Goal: Information Seeking & Learning: Learn about a topic

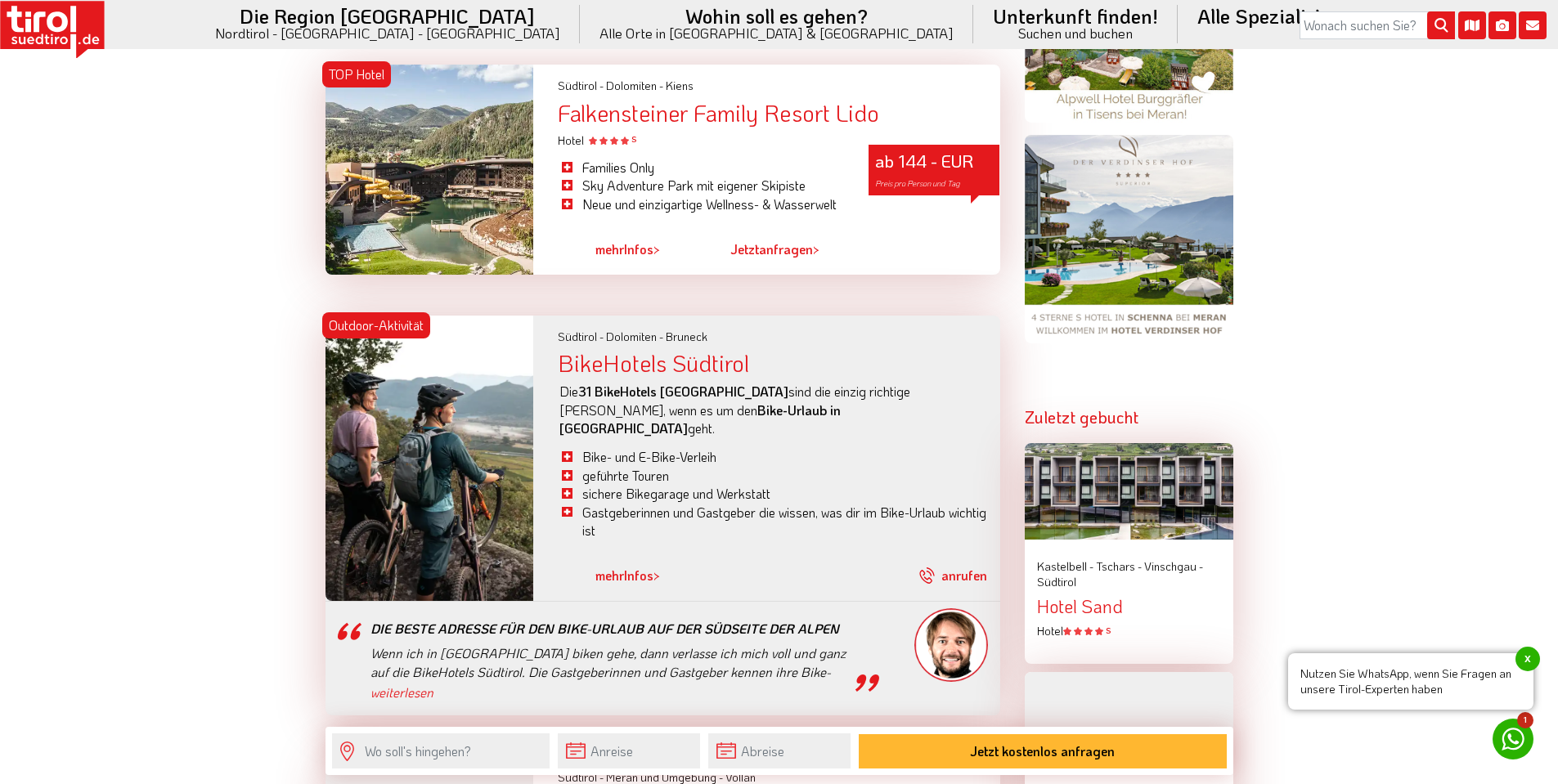
scroll to position [1961, 0]
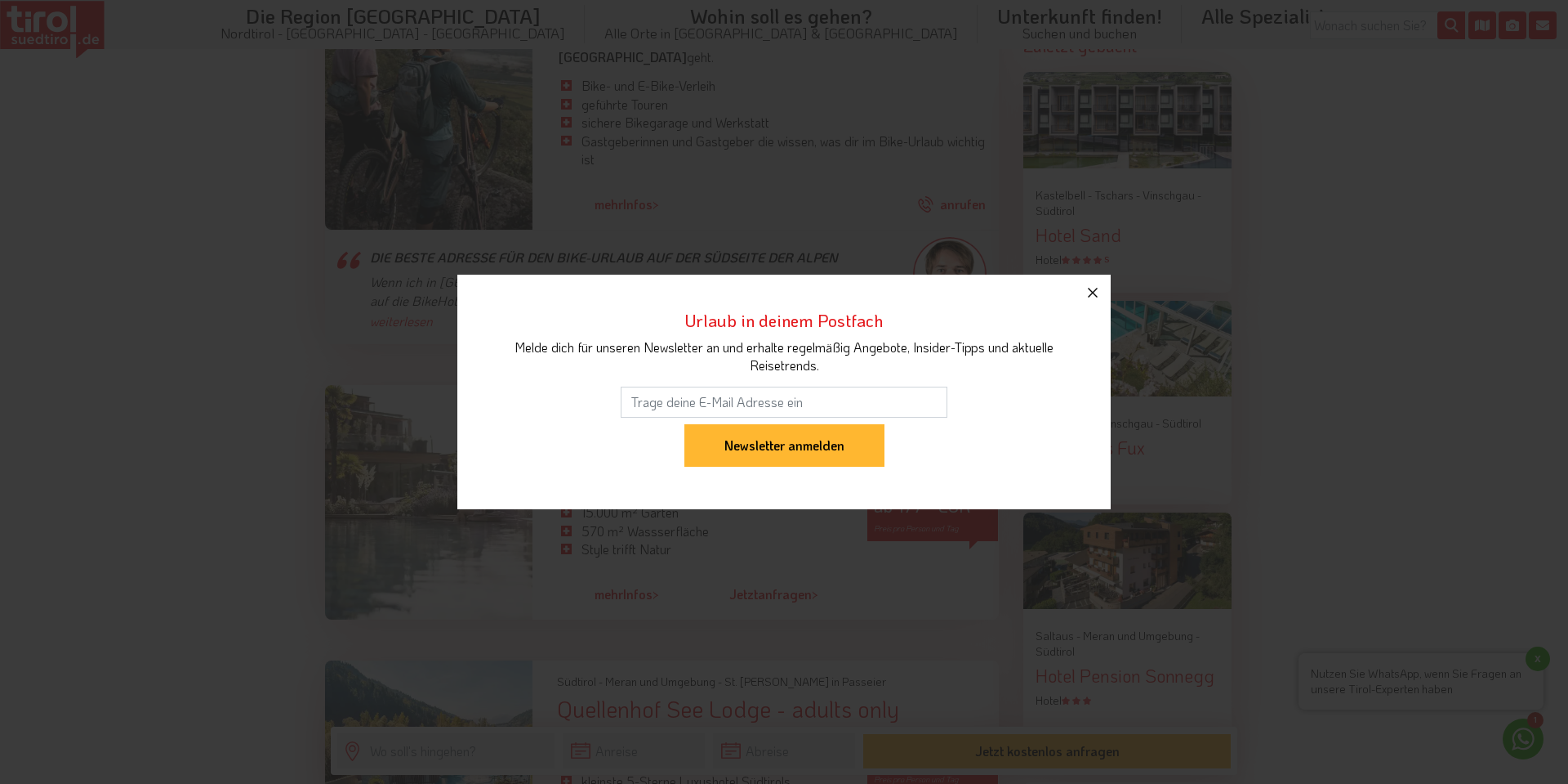
click at [1093, 288] on icon "button" at bounding box center [1093, 293] width 19 height 19
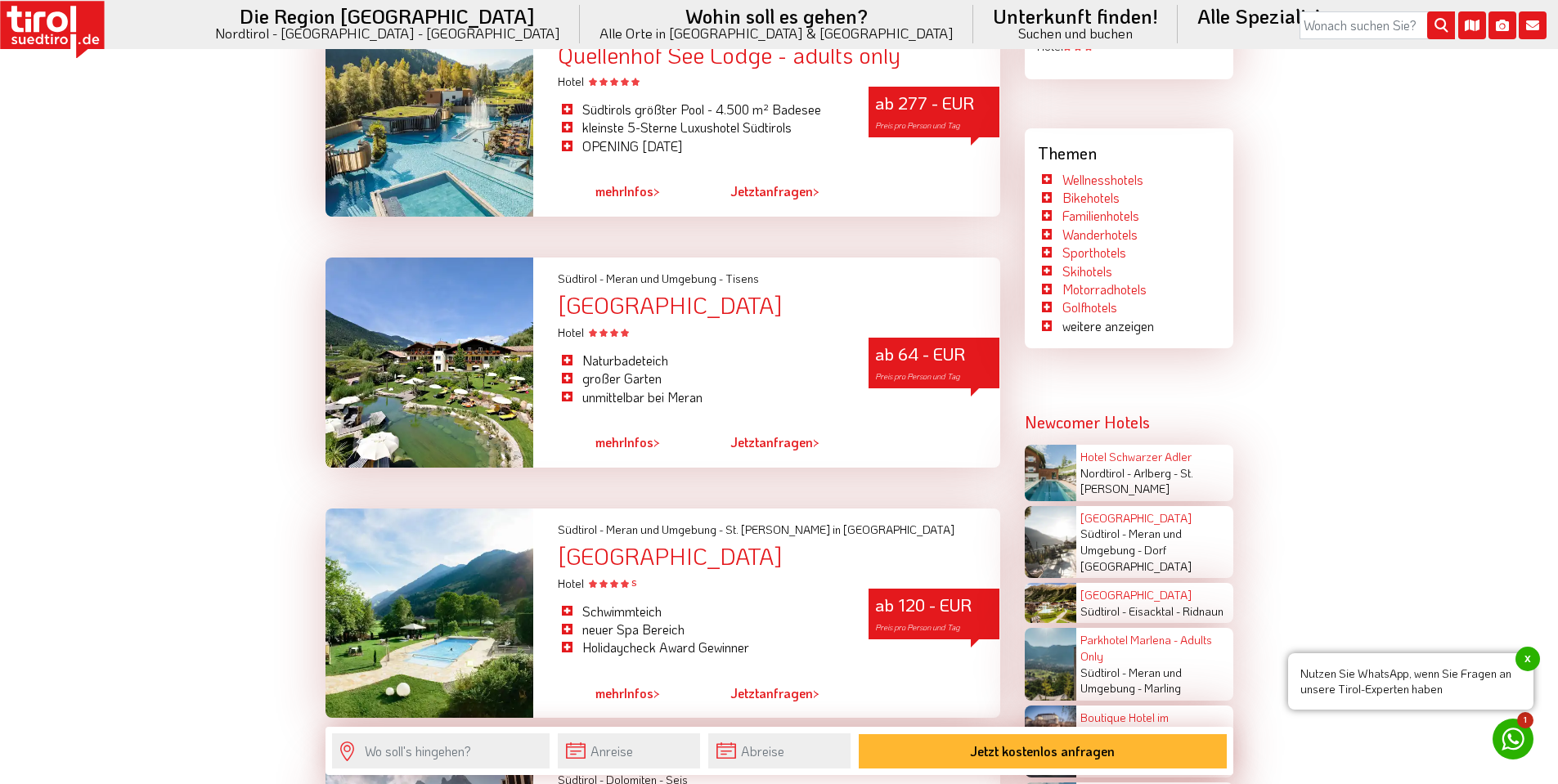
scroll to position [2534, 0]
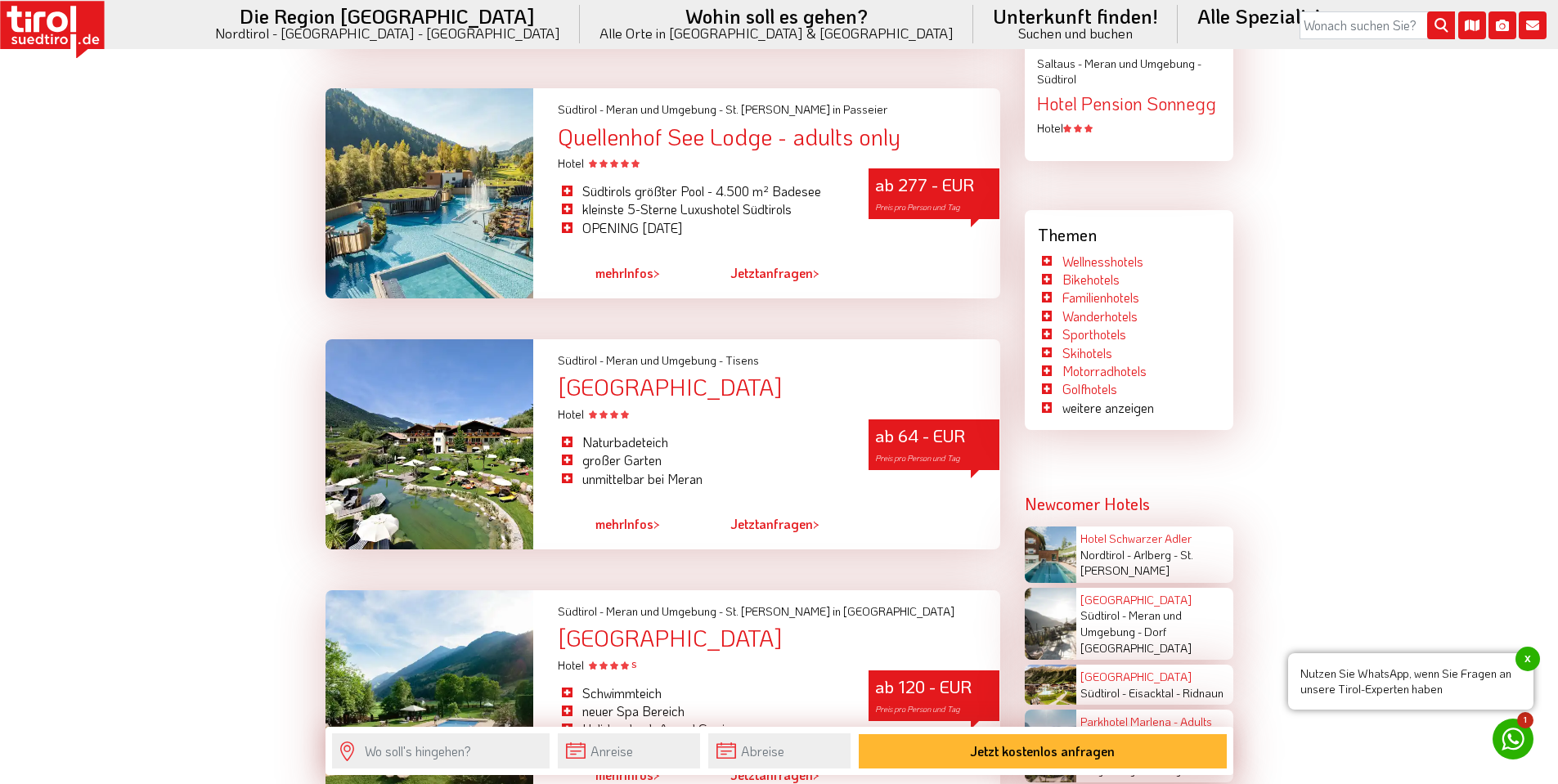
click at [717, 374] on div "[GEOGRAPHIC_DATA]" at bounding box center [779, 387] width 442 height 25
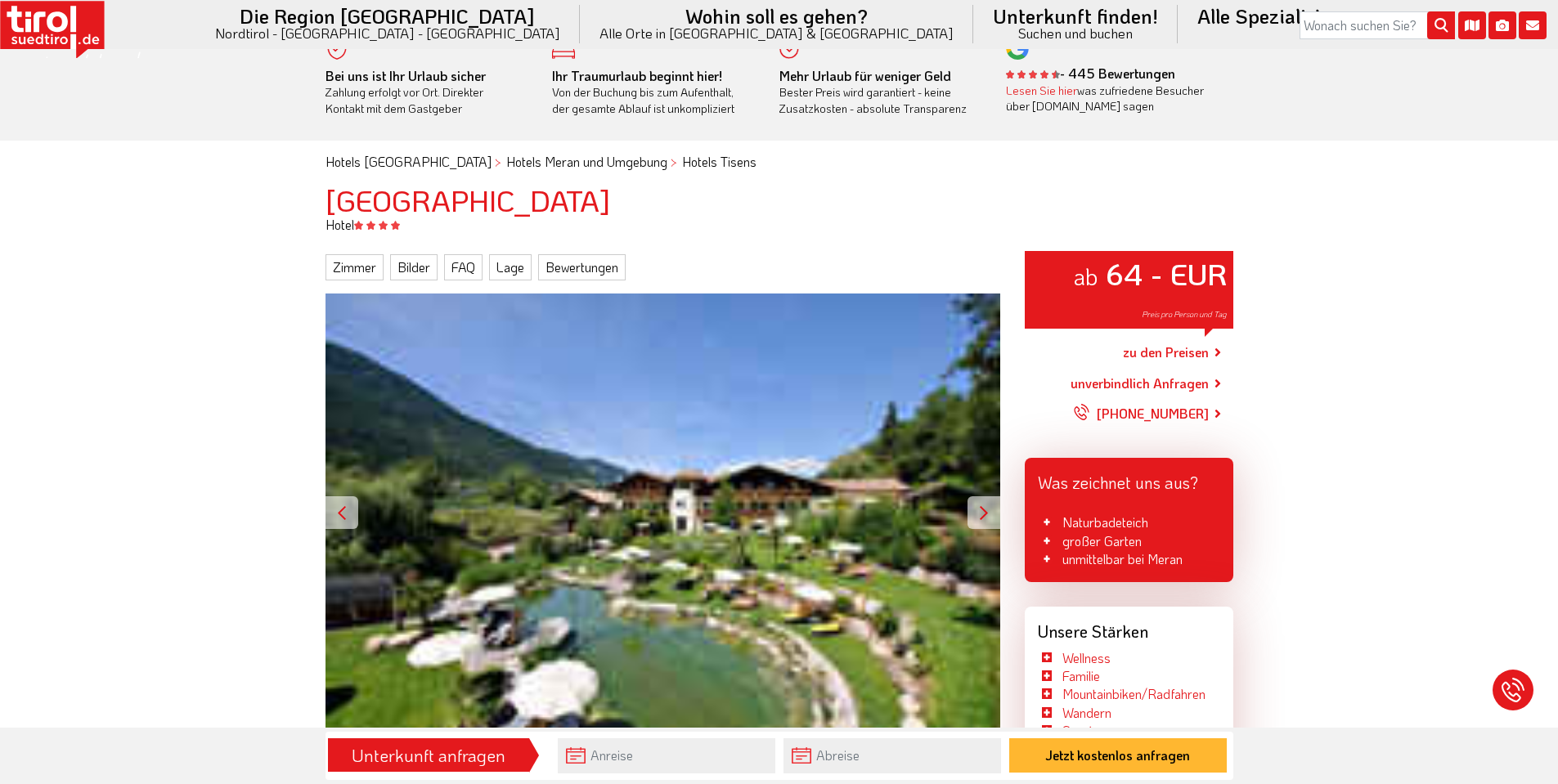
scroll to position [246, 0]
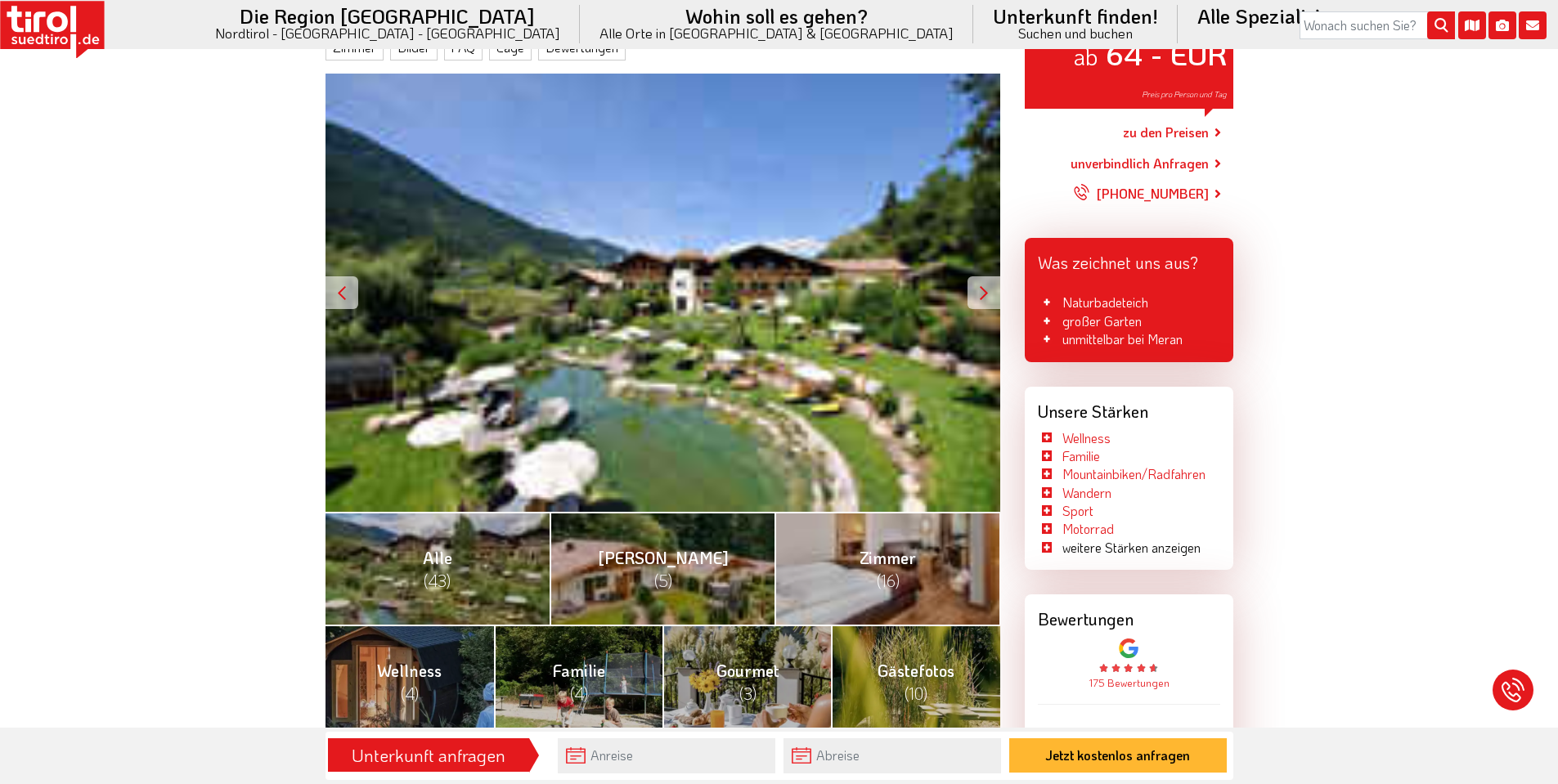
click at [978, 291] on div at bounding box center [984, 293] width 33 height 33
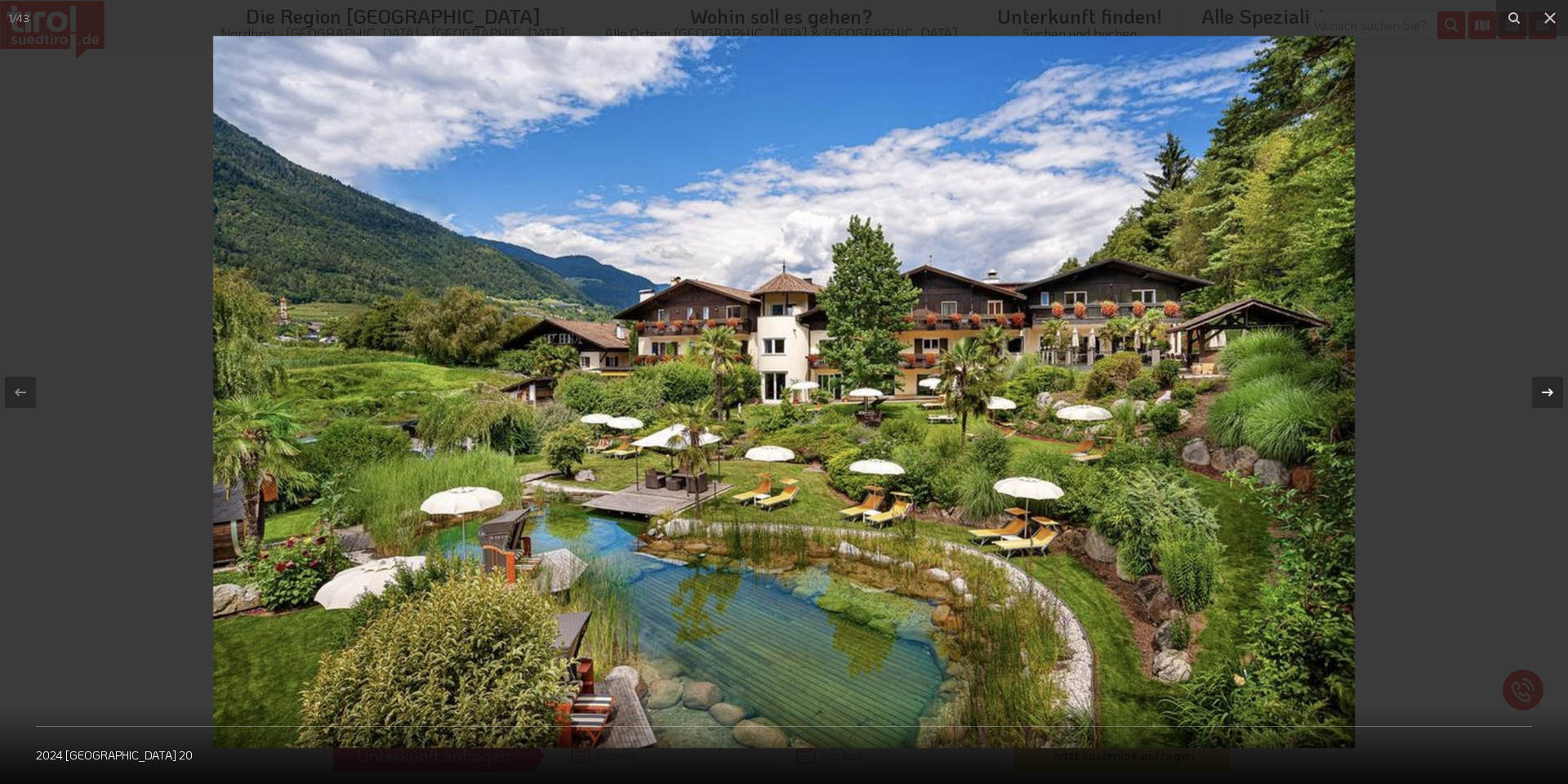
click at [1548, 396] on icon at bounding box center [1548, 392] width 19 height 19
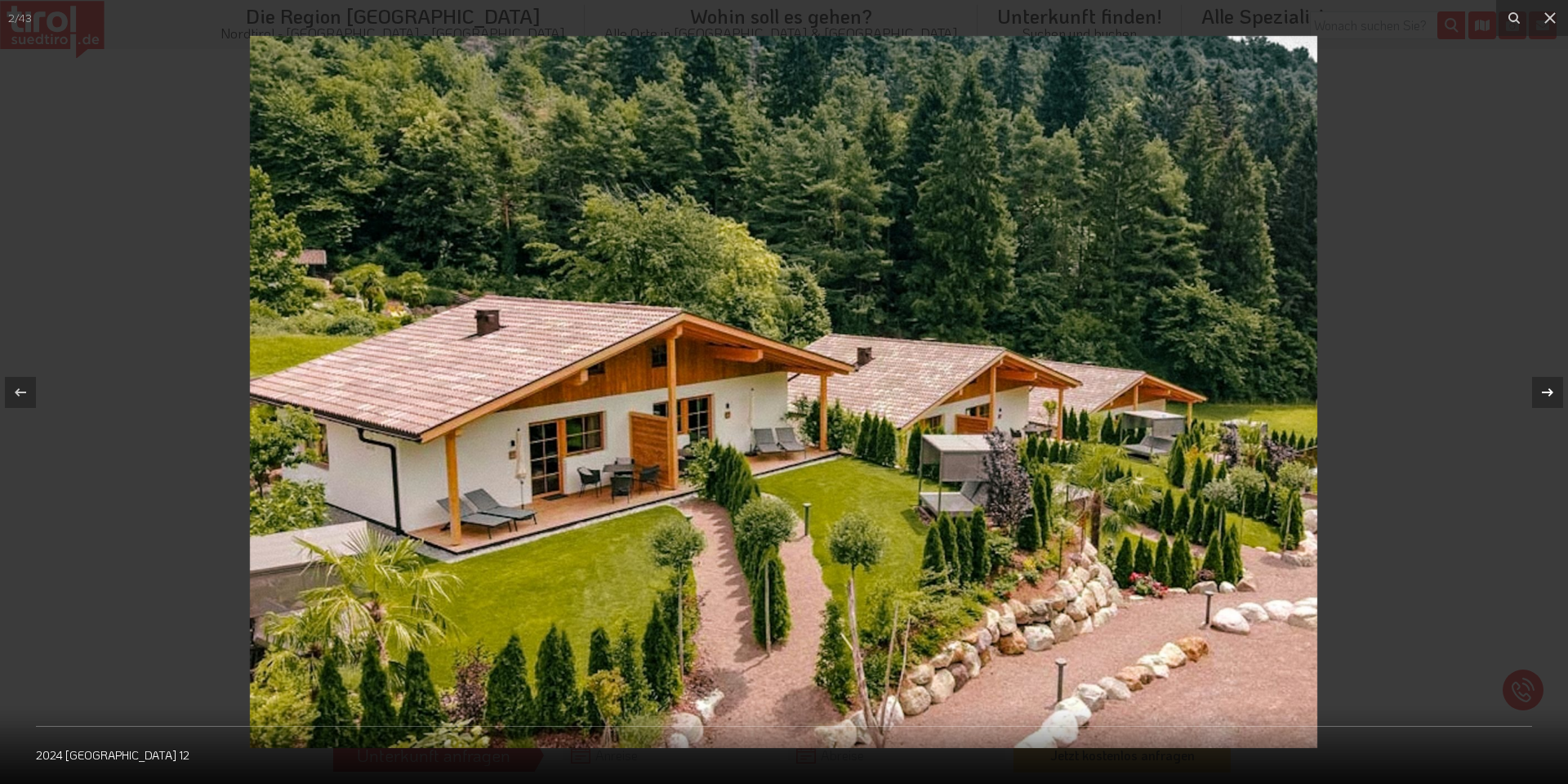
click at [1548, 396] on icon at bounding box center [1548, 392] width 19 height 19
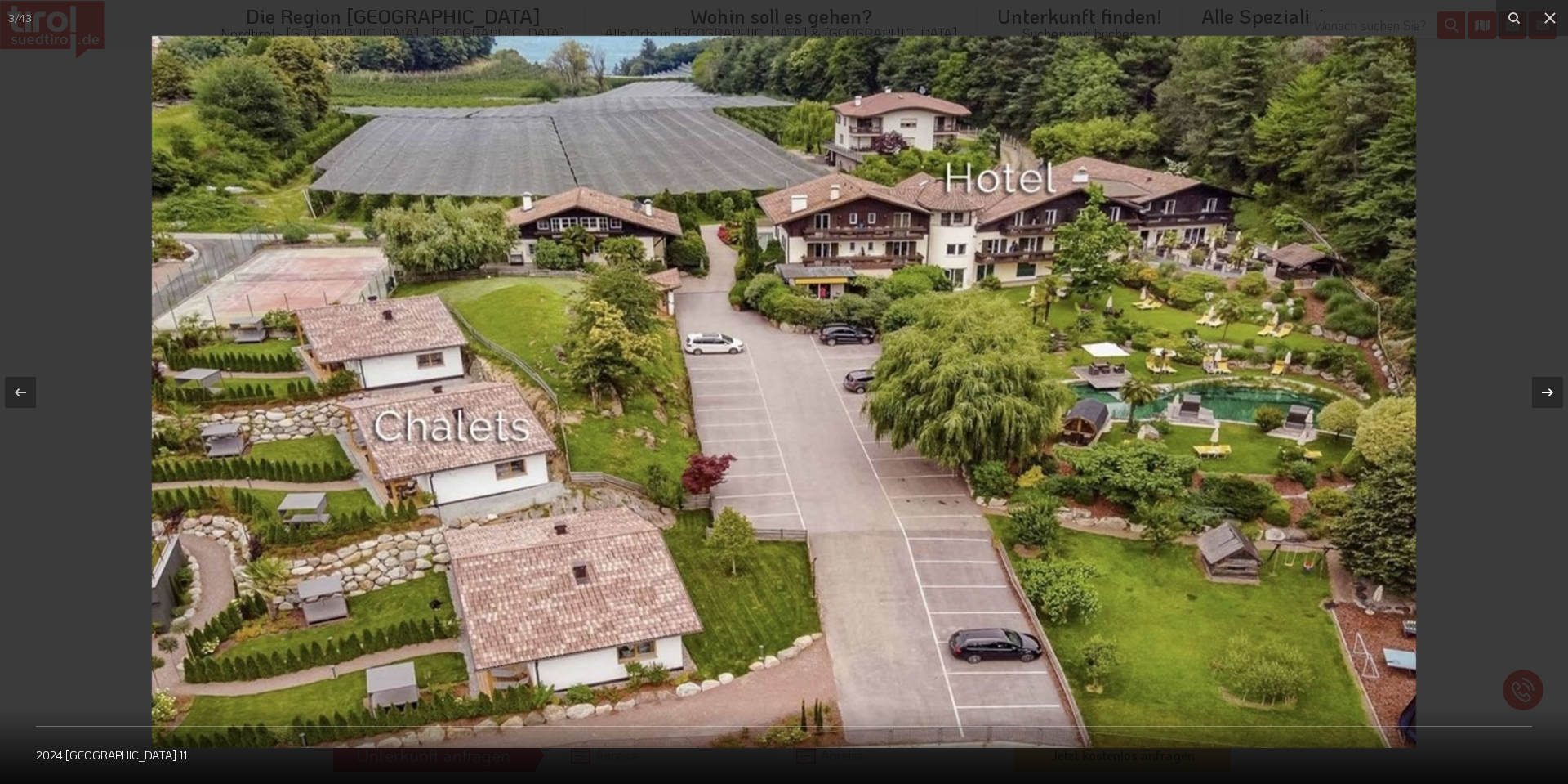
click at [1548, 394] on icon at bounding box center [1548, 392] width 19 height 19
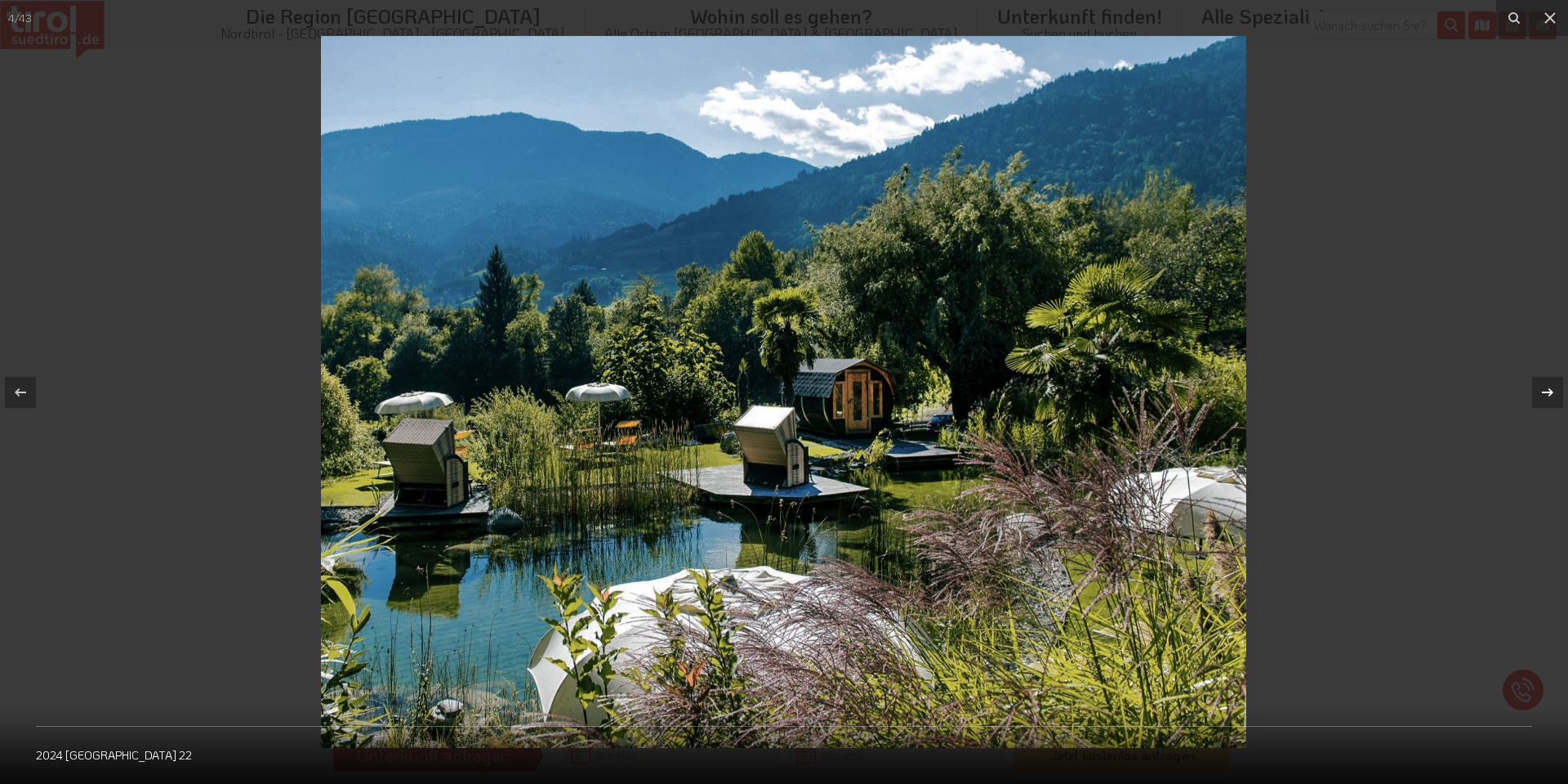
click at [1548, 394] on icon at bounding box center [1548, 392] width 19 height 19
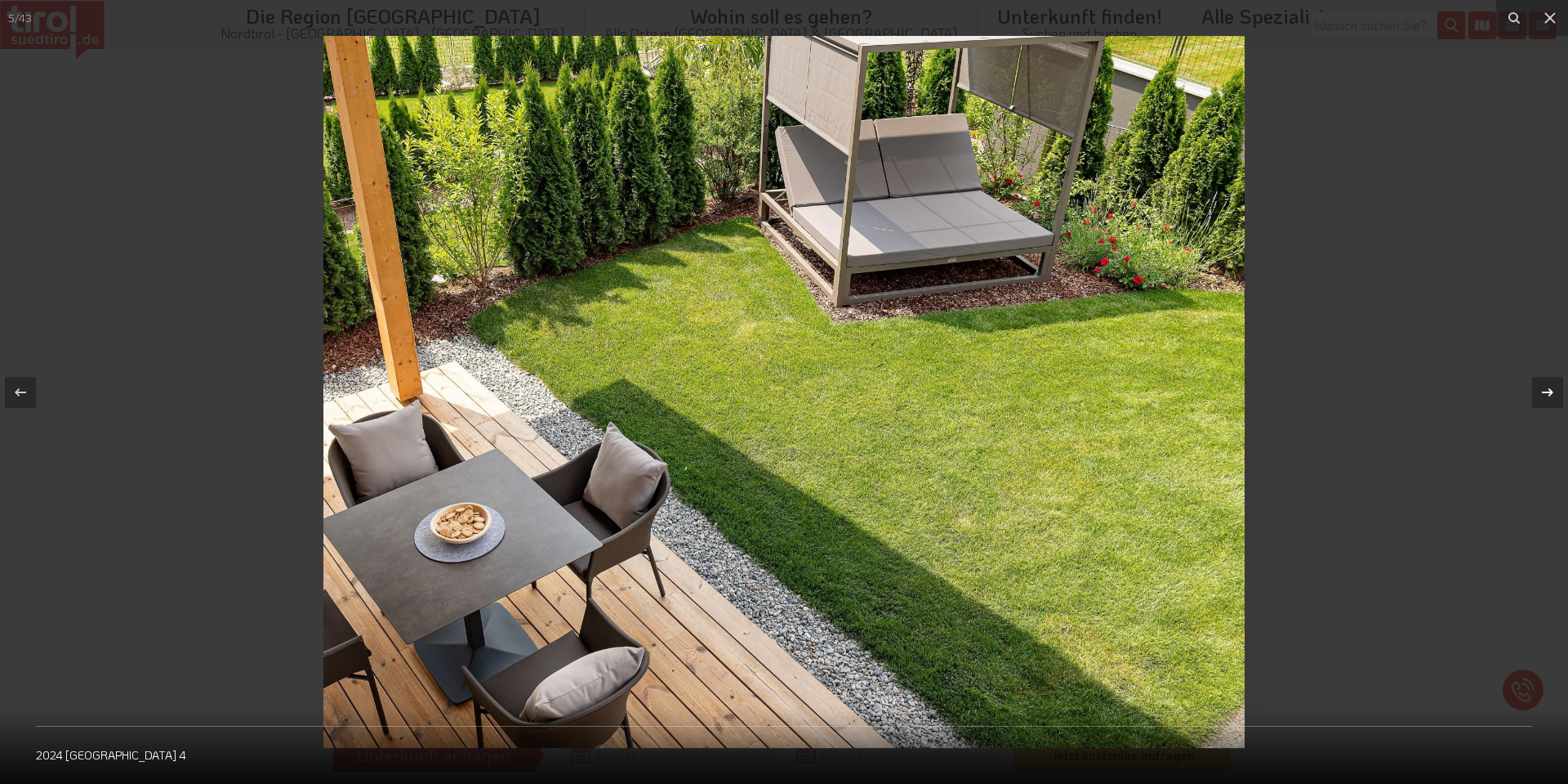
click at [1548, 394] on icon at bounding box center [1548, 392] width 19 height 19
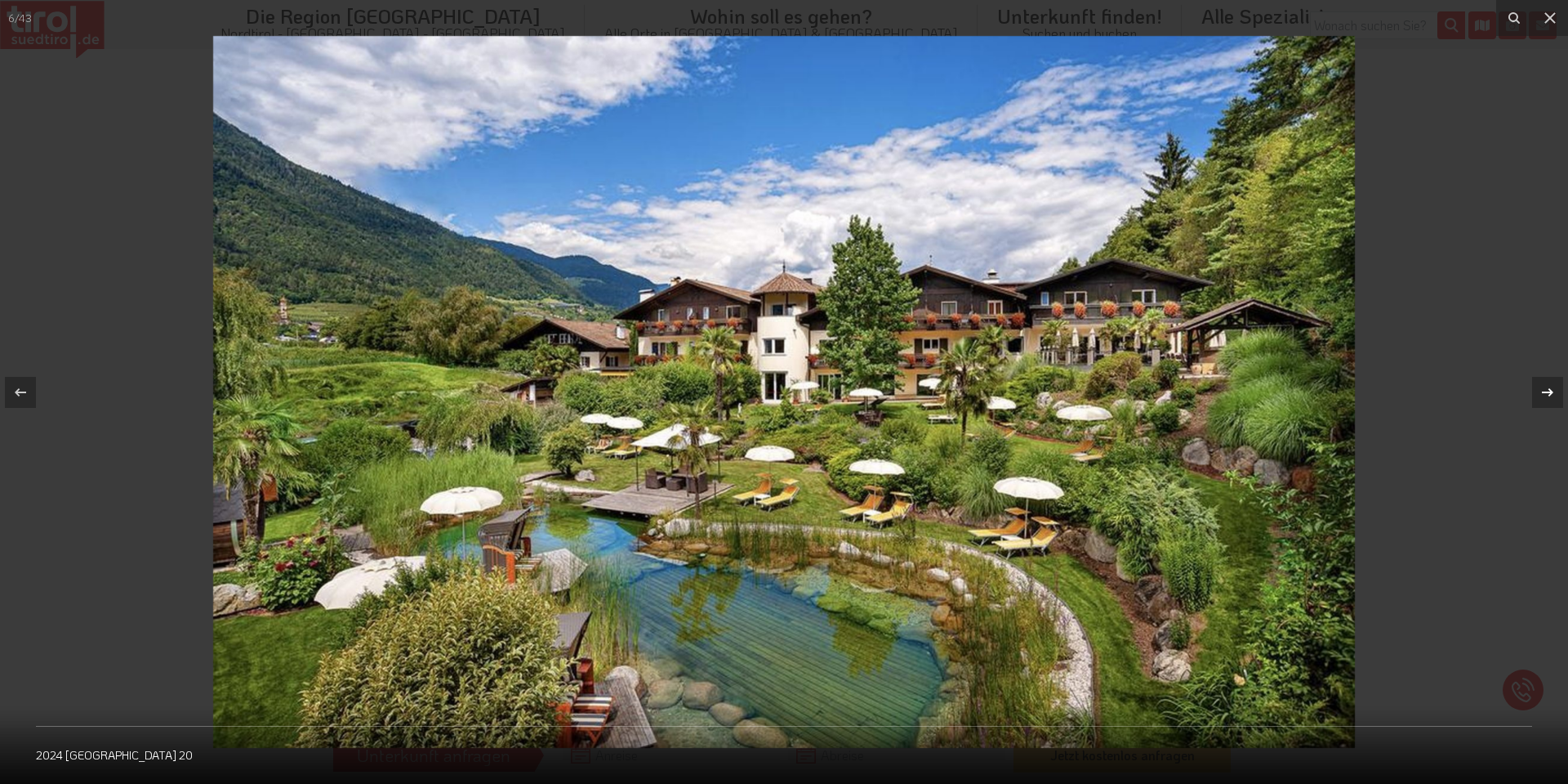
click at [1548, 394] on icon at bounding box center [1548, 392] width 19 height 19
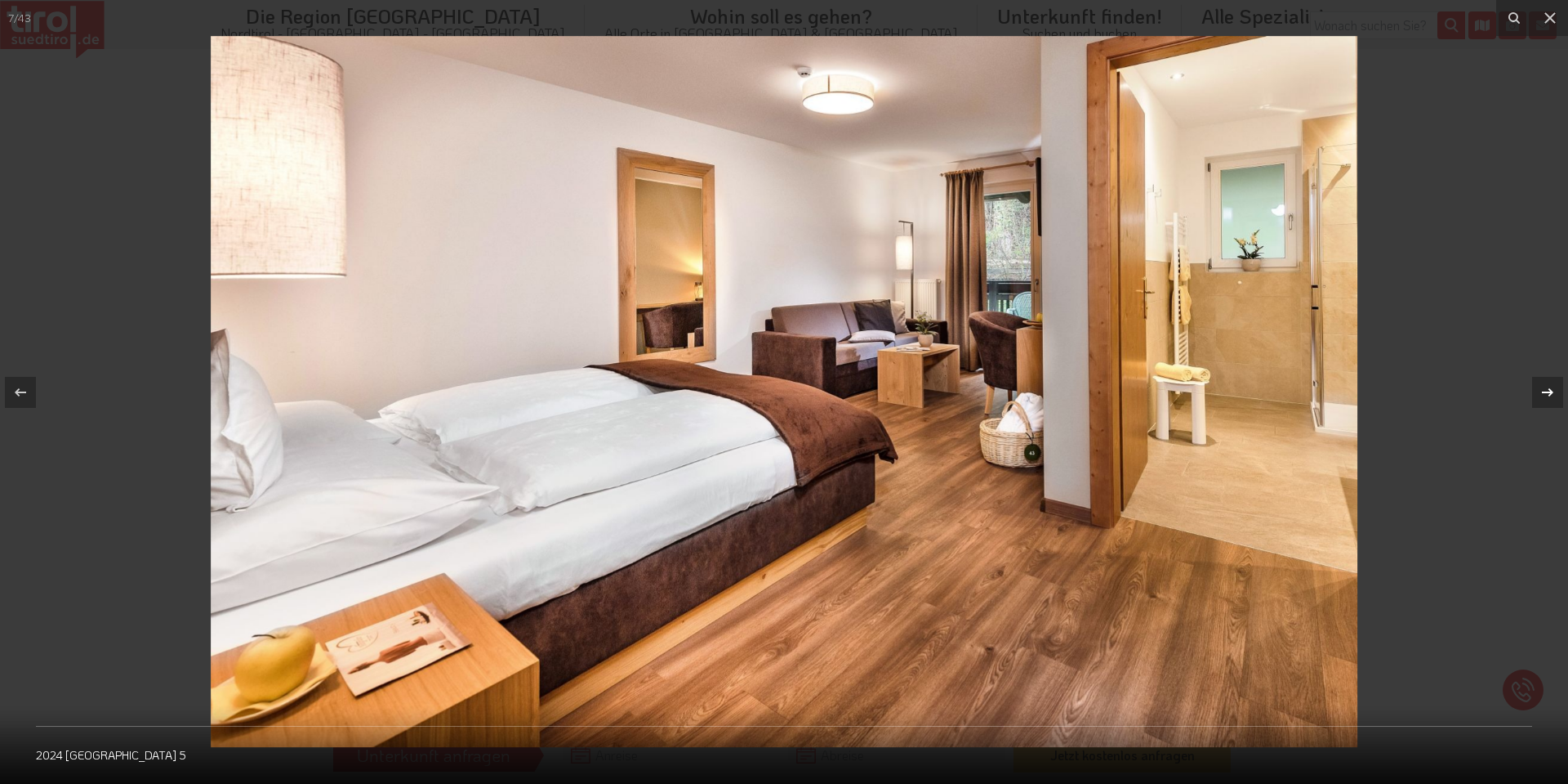
click at [1548, 394] on icon at bounding box center [1548, 392] width 19 height 19
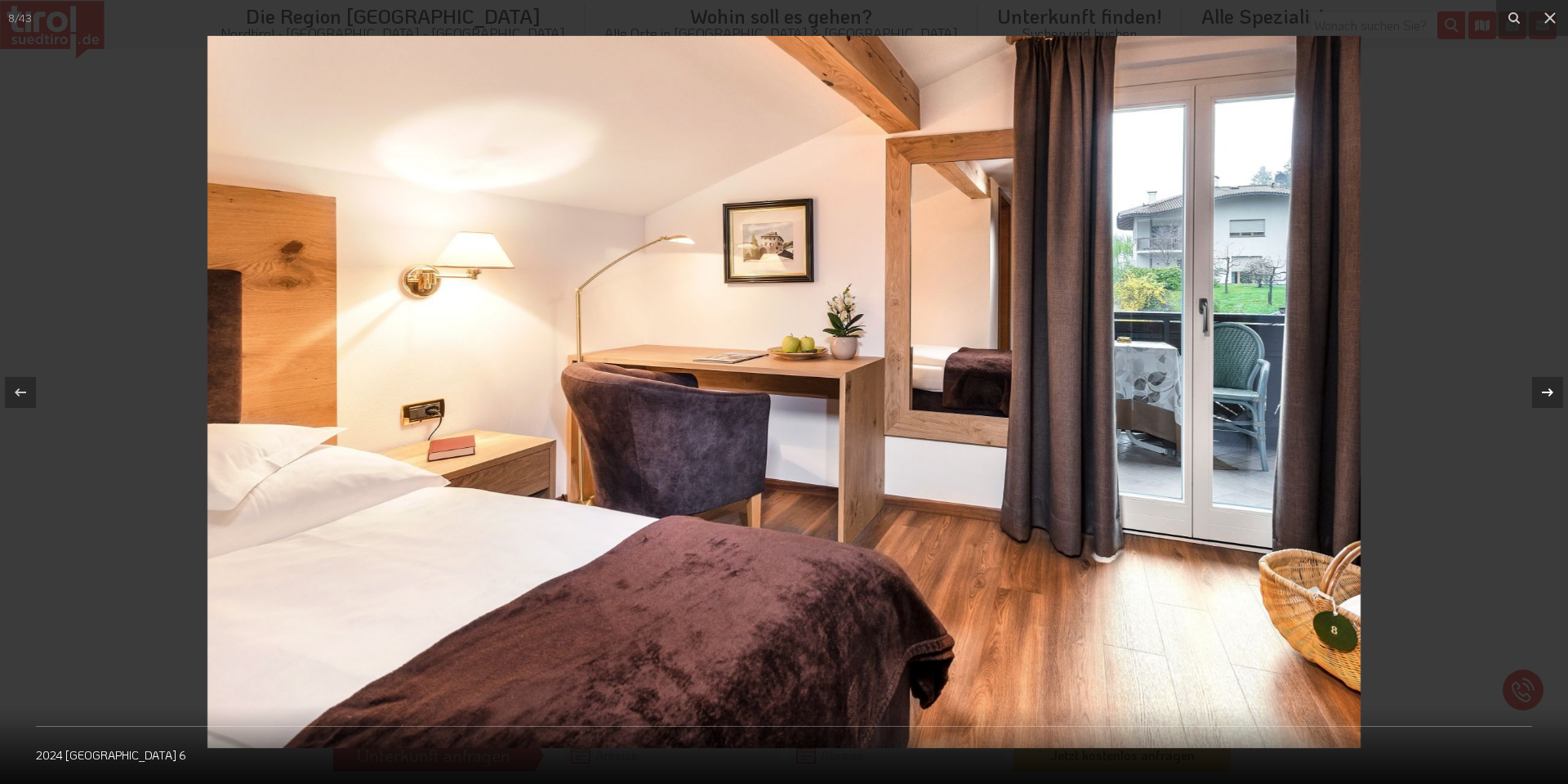
click at [1548, 394] on icon at bounding box center [1548, 392] width 19 height 19
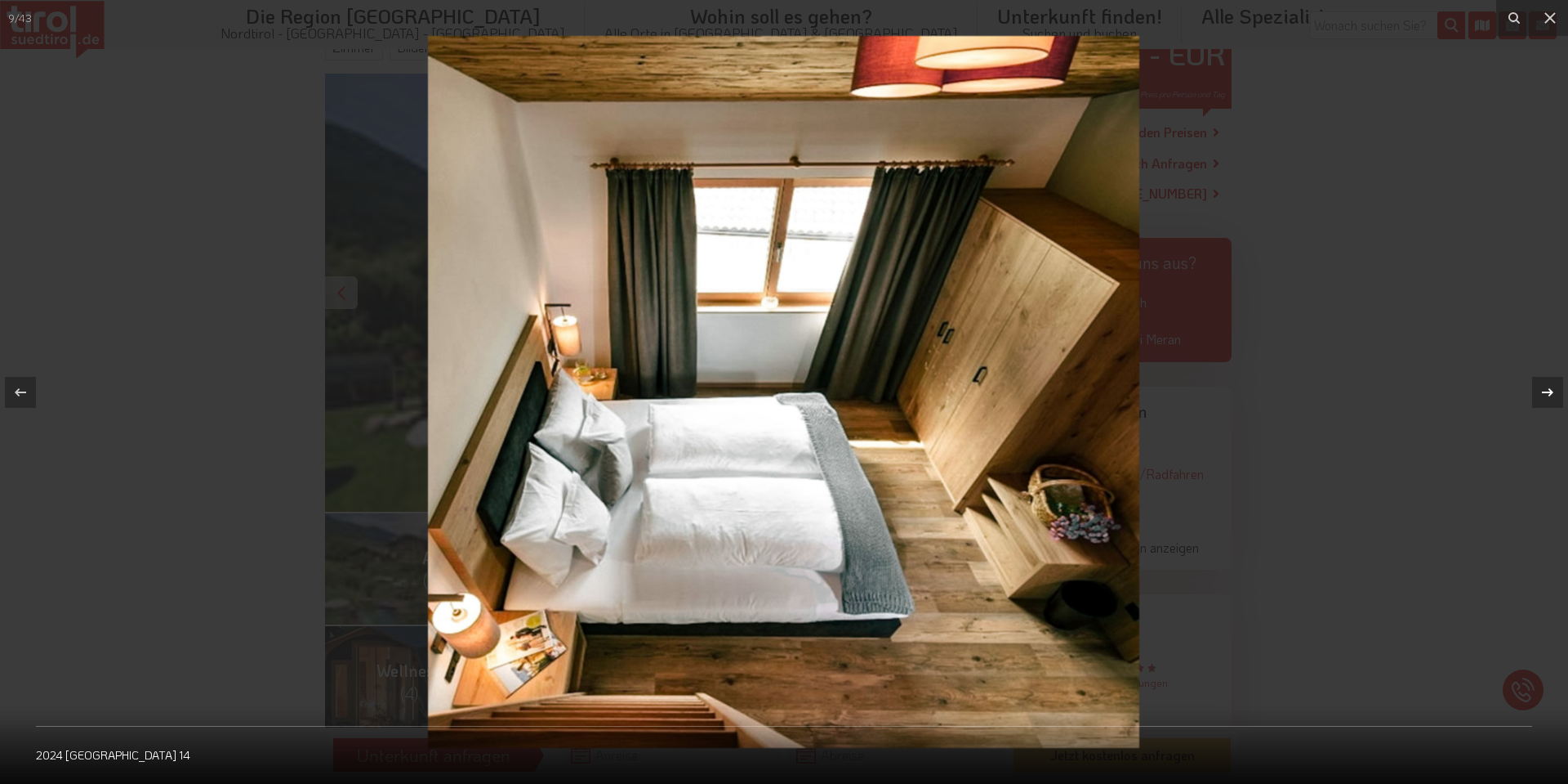
click at [1548, 394] on icon at bounding box center [1548, 392] width 19 height 19
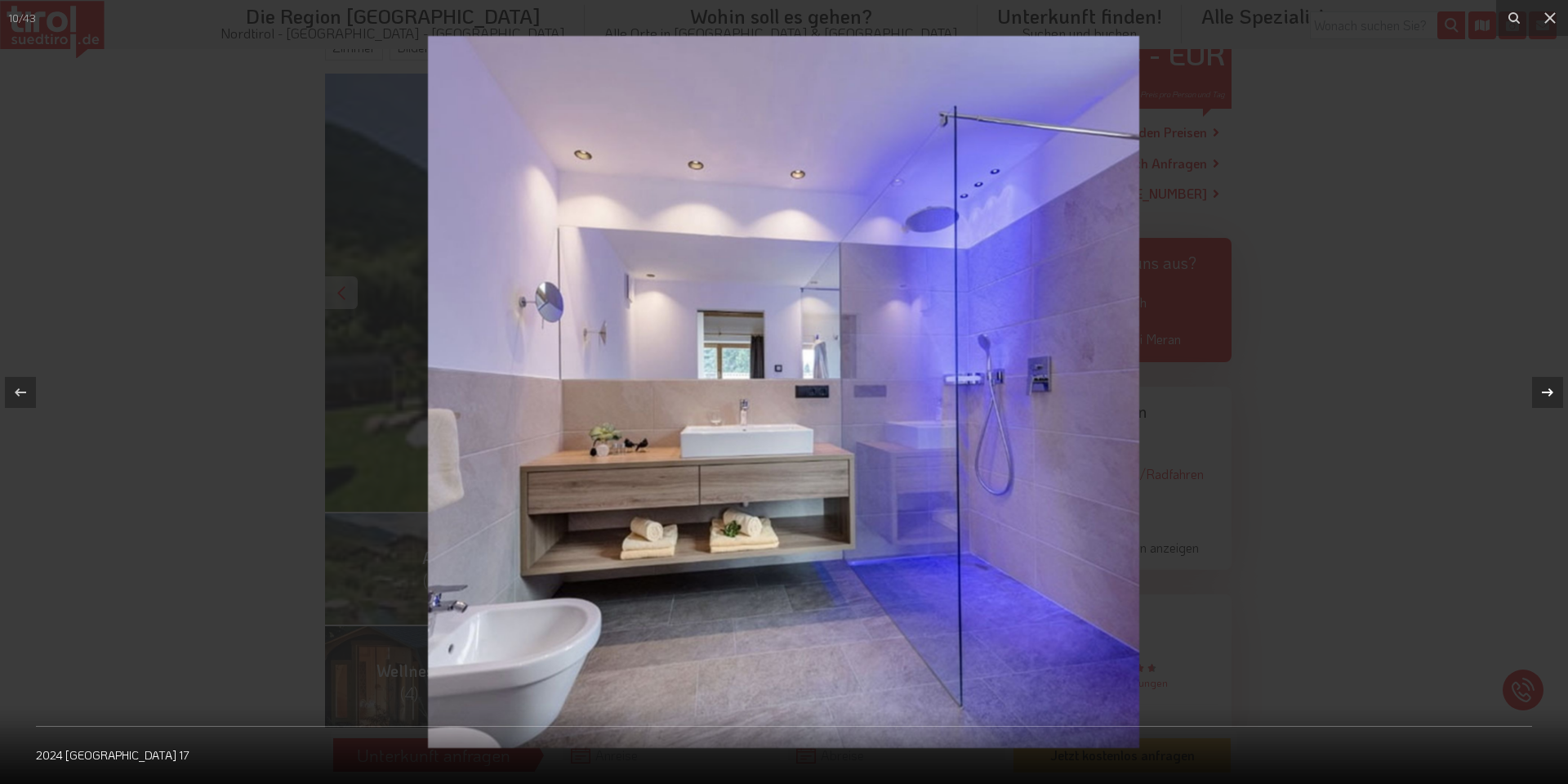
click at [1548, 394] on icon at bounding box center [1548, 392] width 19 height 19
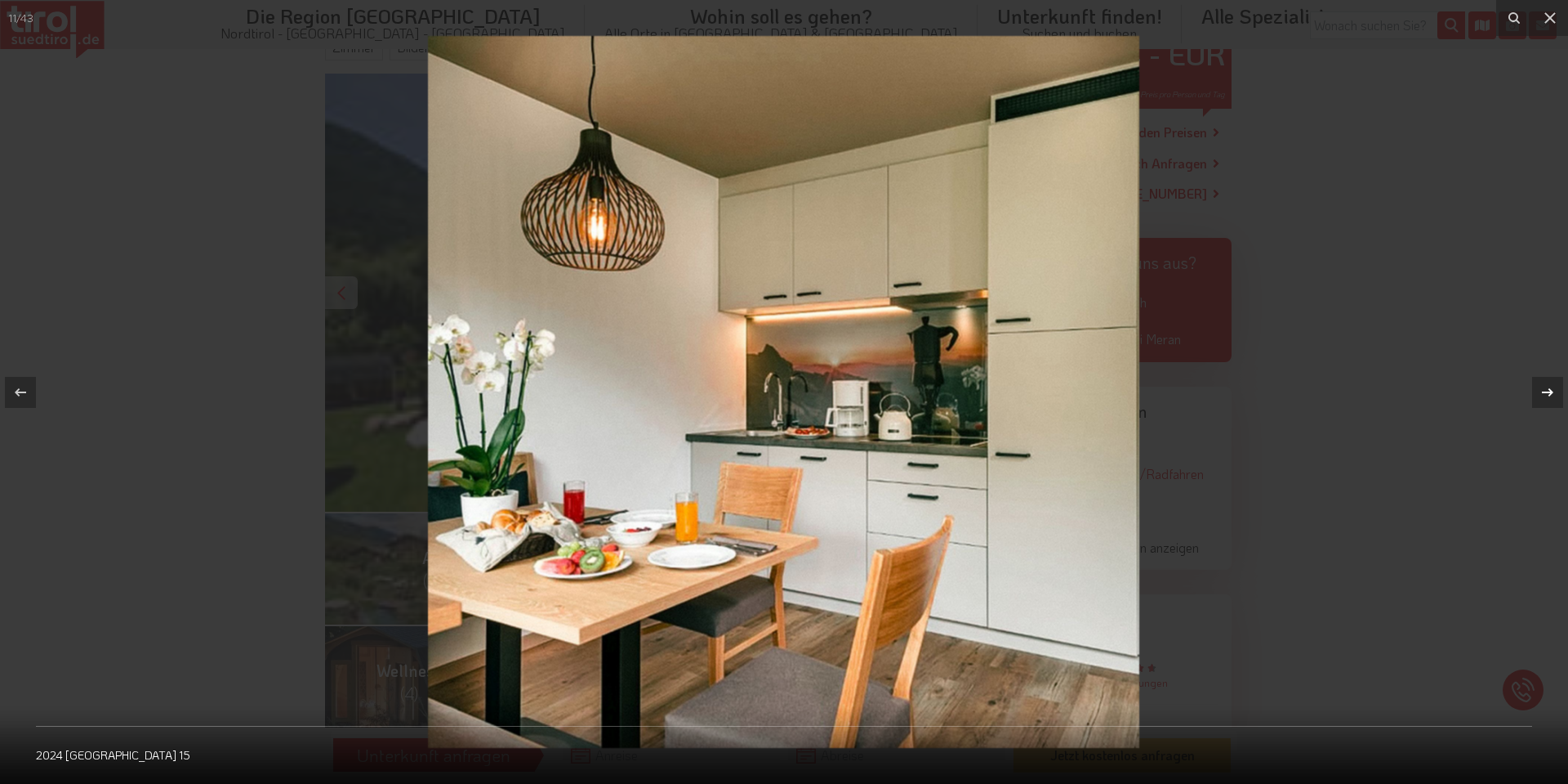
click at [1548, 394] on icon at bounding box center [1548, 392] width 19 height 19
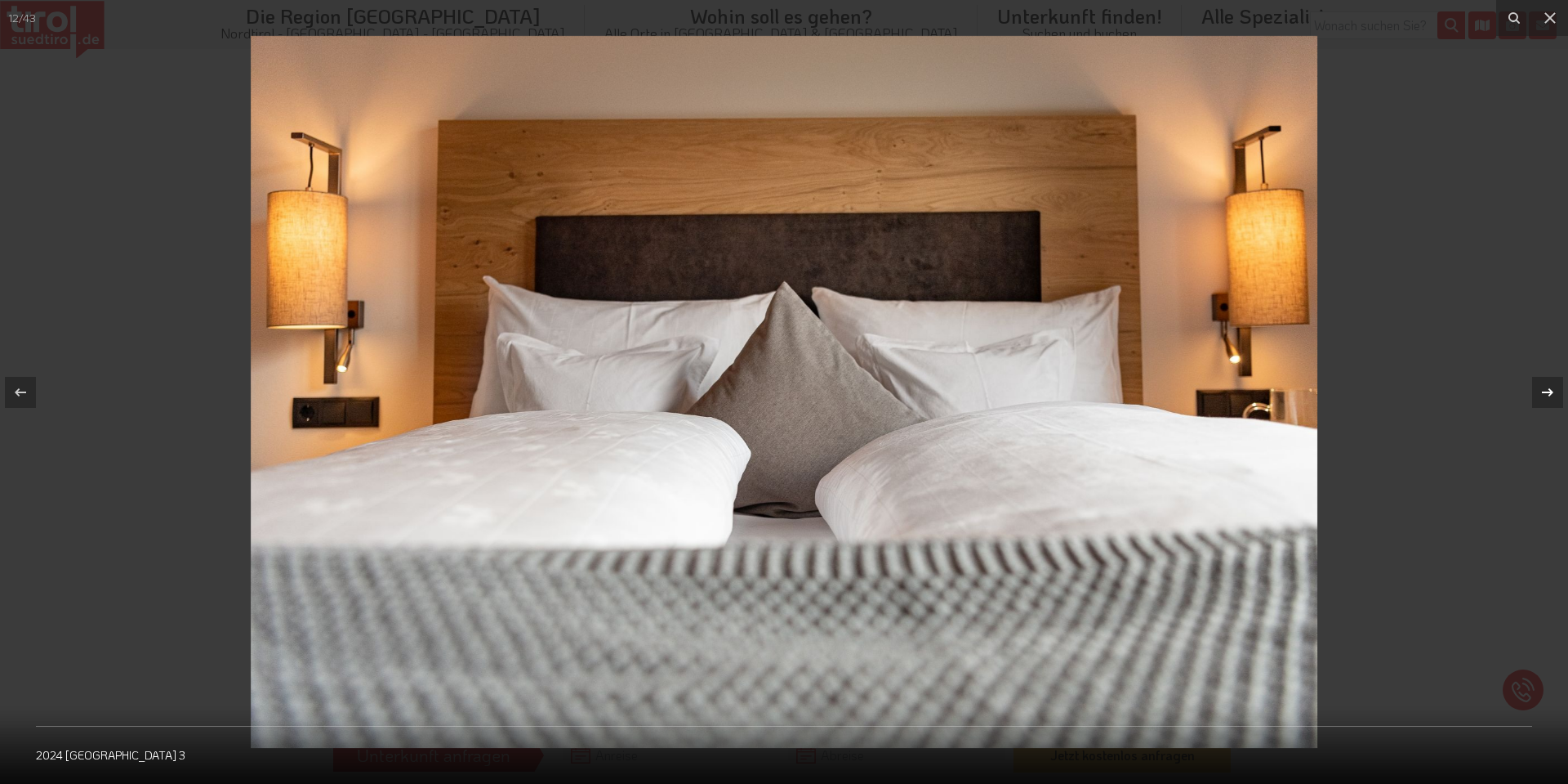
click at [1548, 394] on icon at bounding box center [1548, 392] width 19 height 19
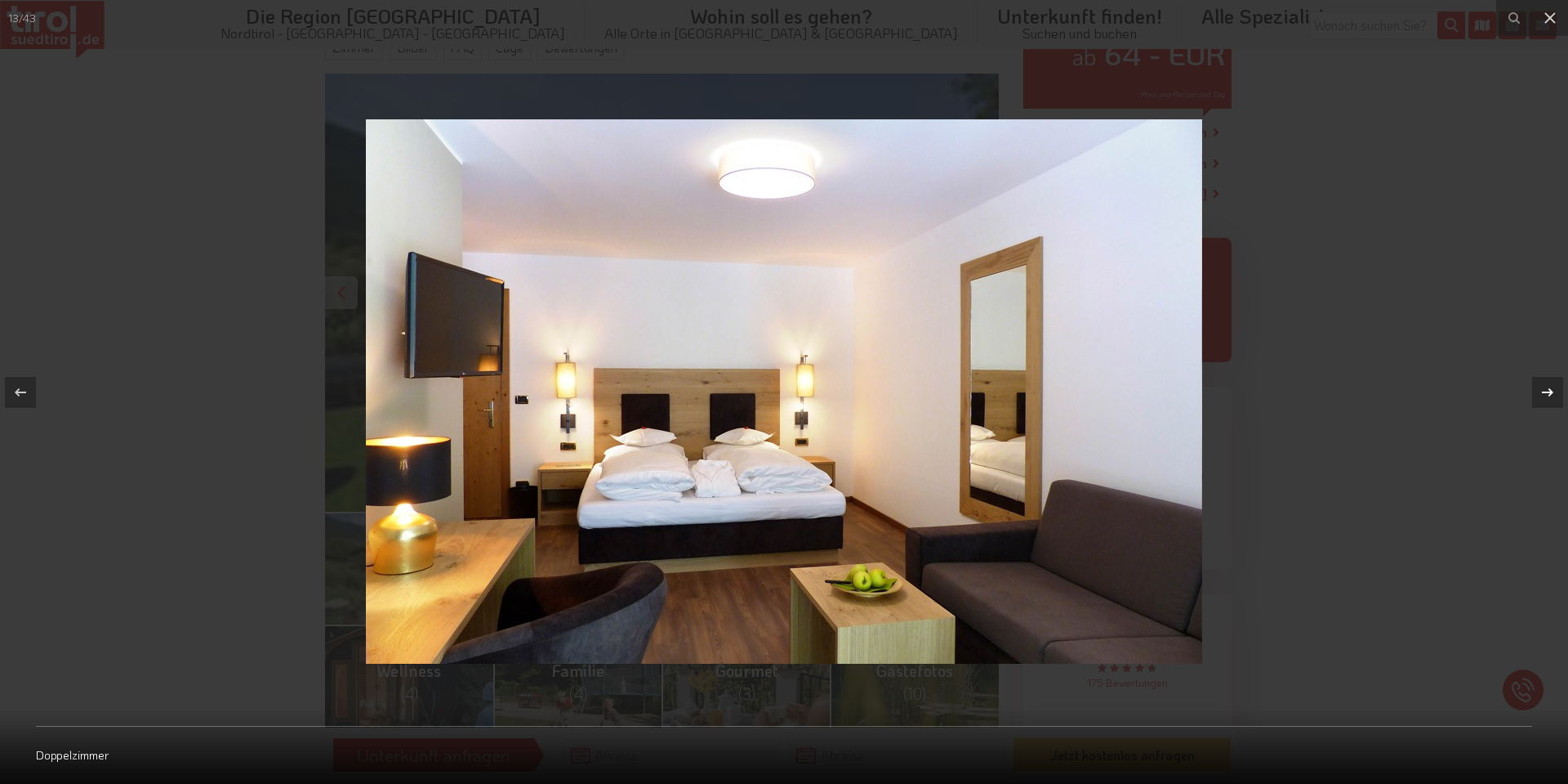
click at [1548, 394] on icon at bounding box center [1548, 392] width 19 height 19
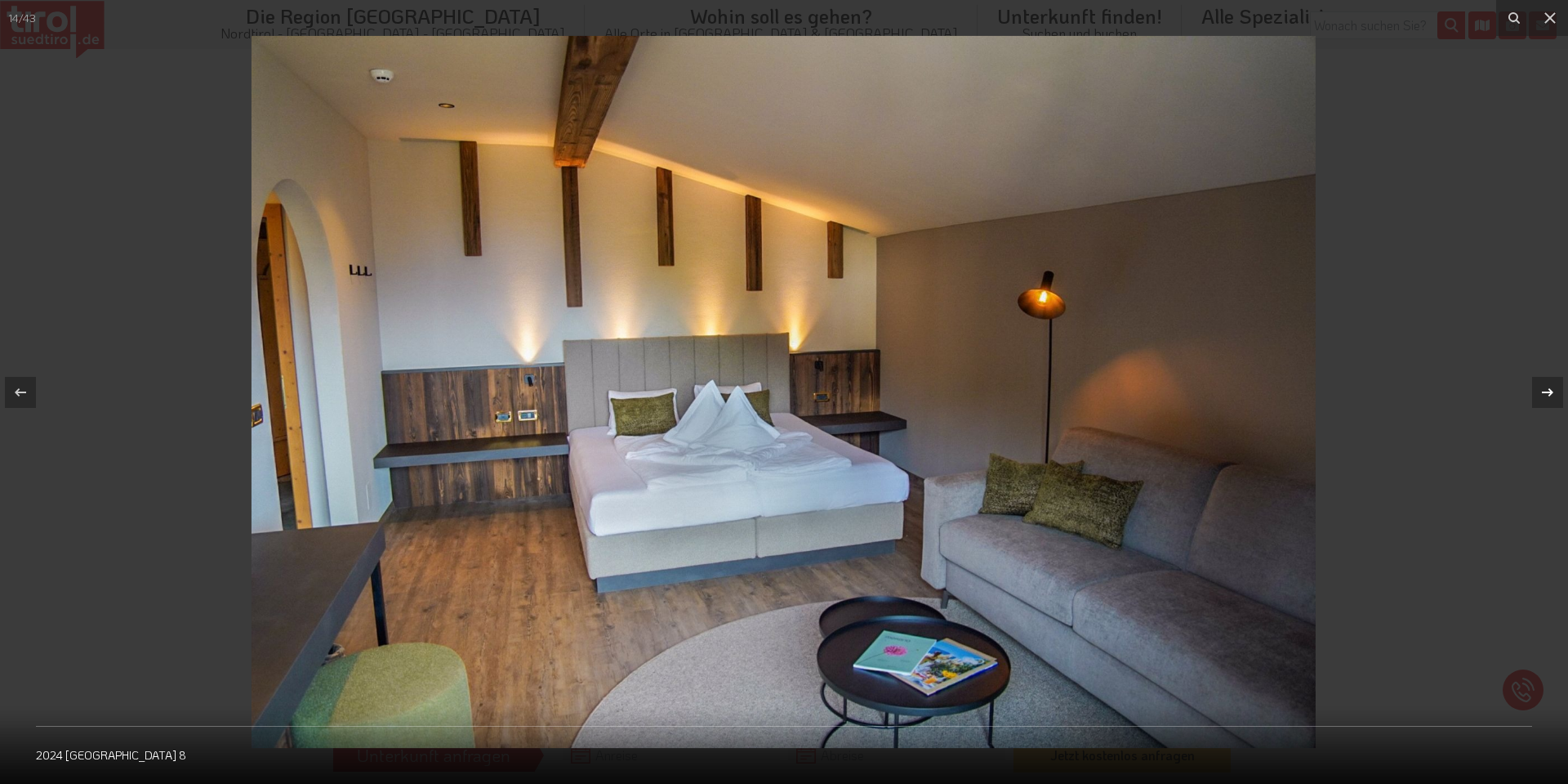
click at [1548, 394] on icon at bounding box center [1548, 392] width 19 height 19
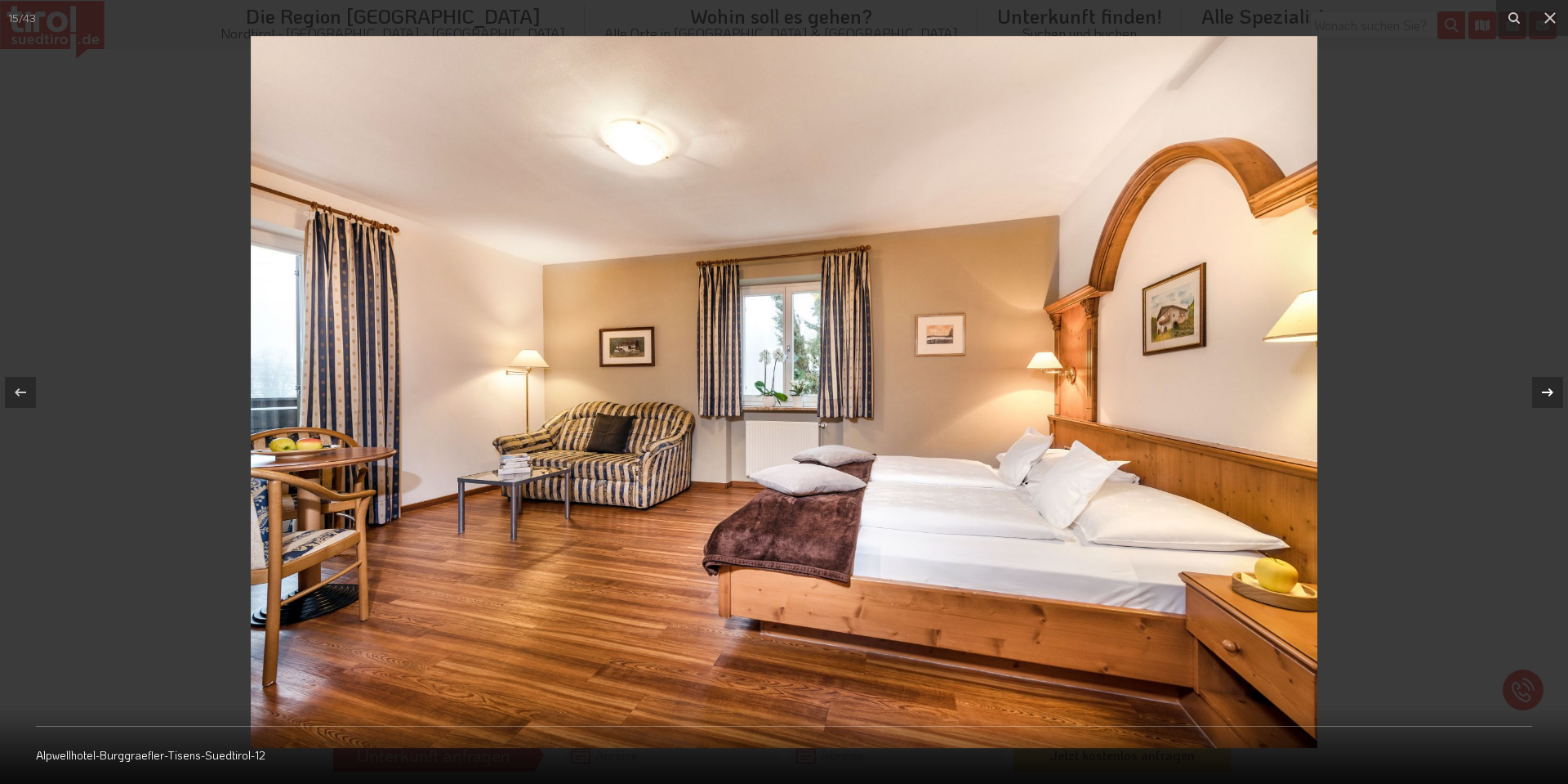
click at [1548, 394] on icon at bounding box center [1548, 392] width 19 height 19
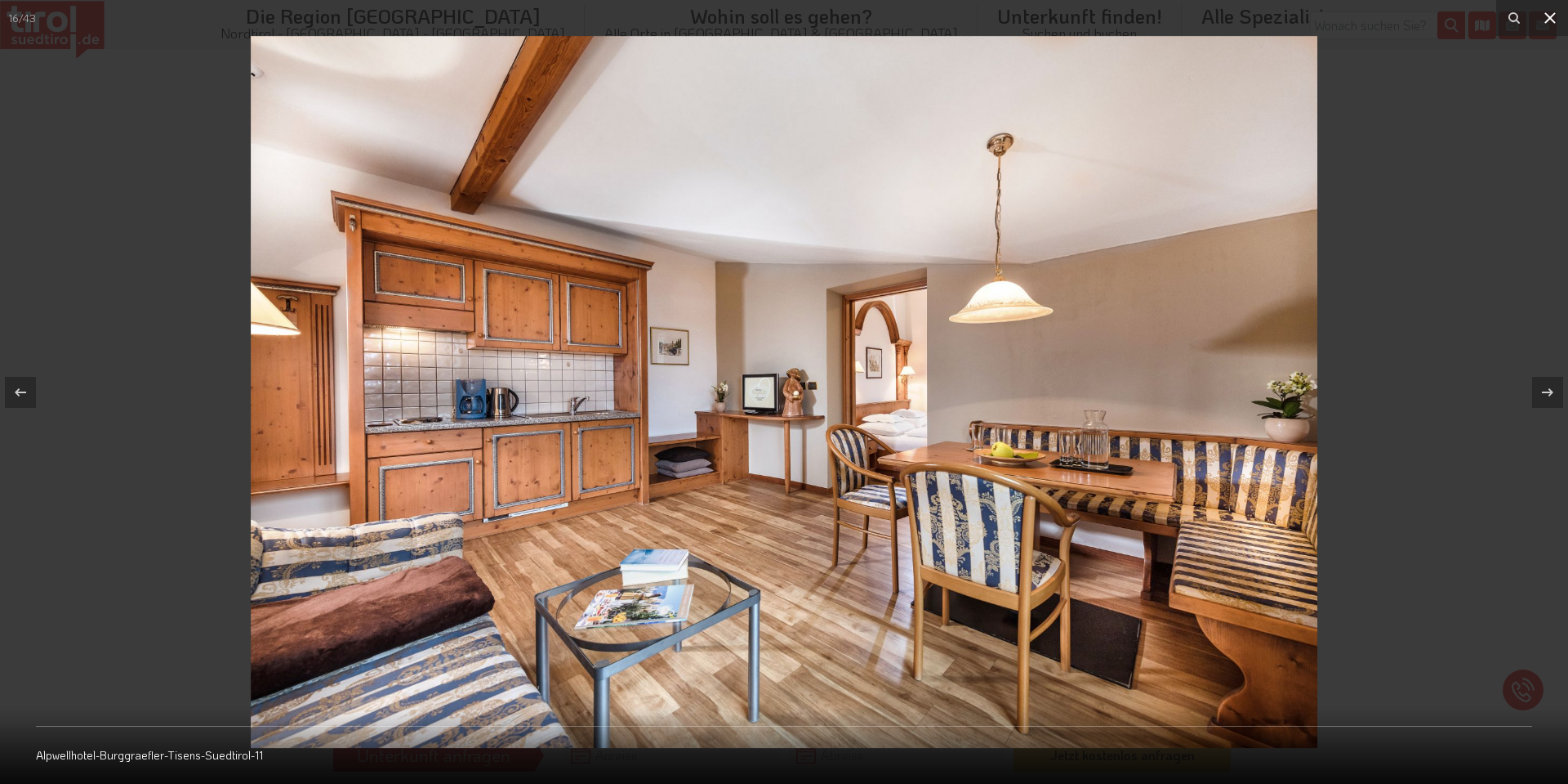
click at [1541, 19] on icon at bounding box center [1551, 17] width 19 height 19
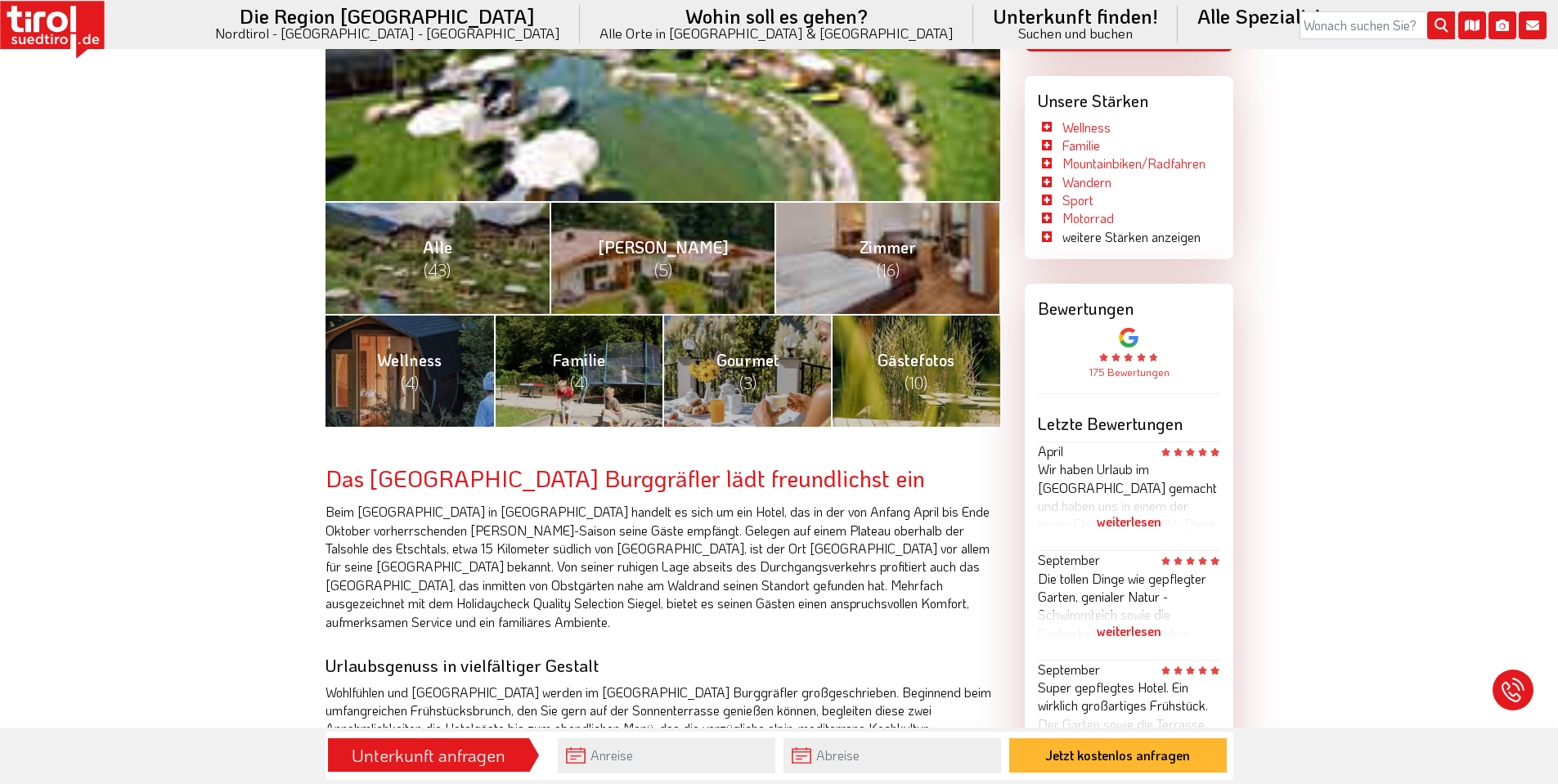
scroll to position [409, 0]
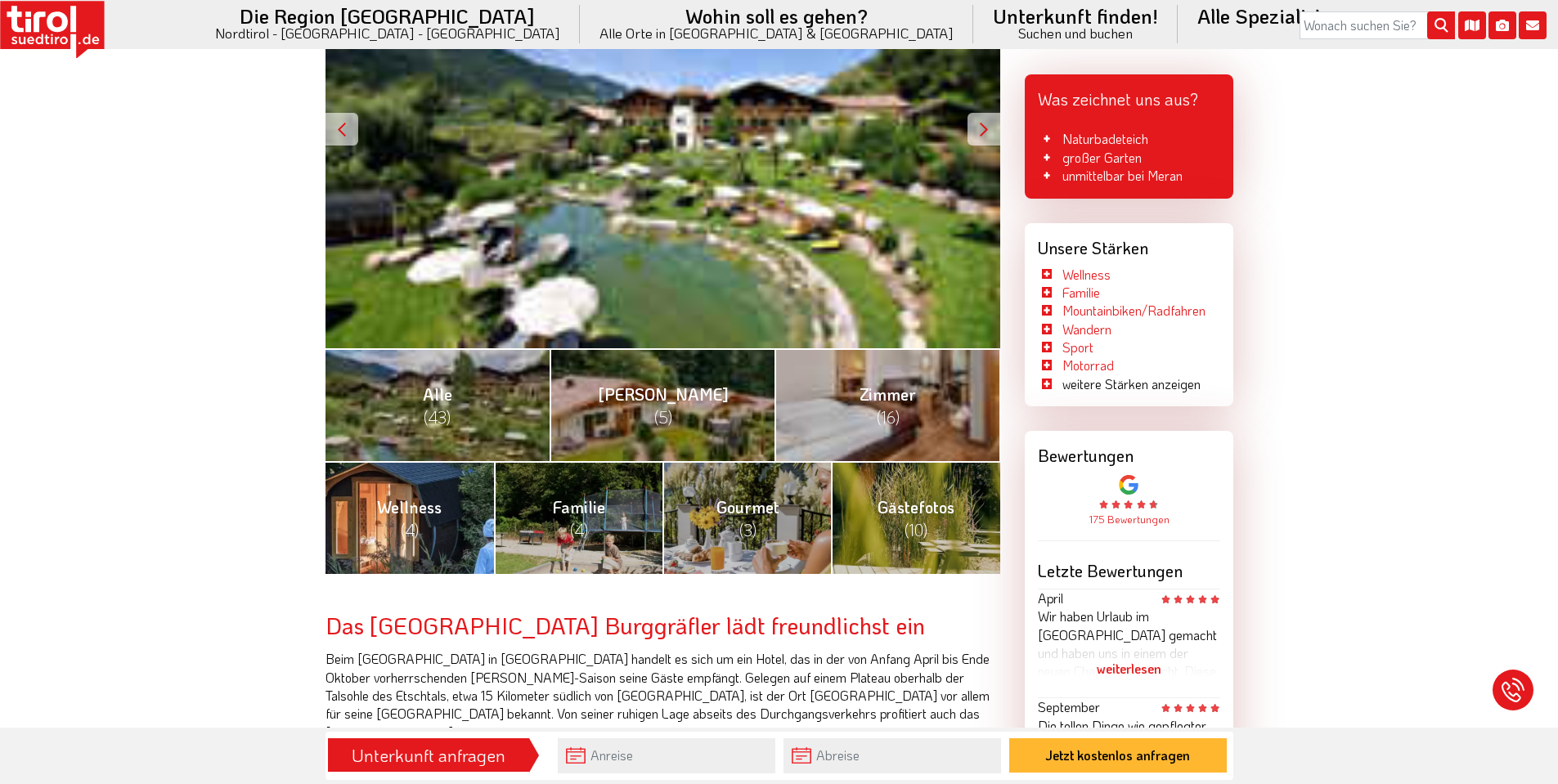
click at [419, 510] on span "Wellness (4)" at bounding box center [409, 518] width 65 height 44
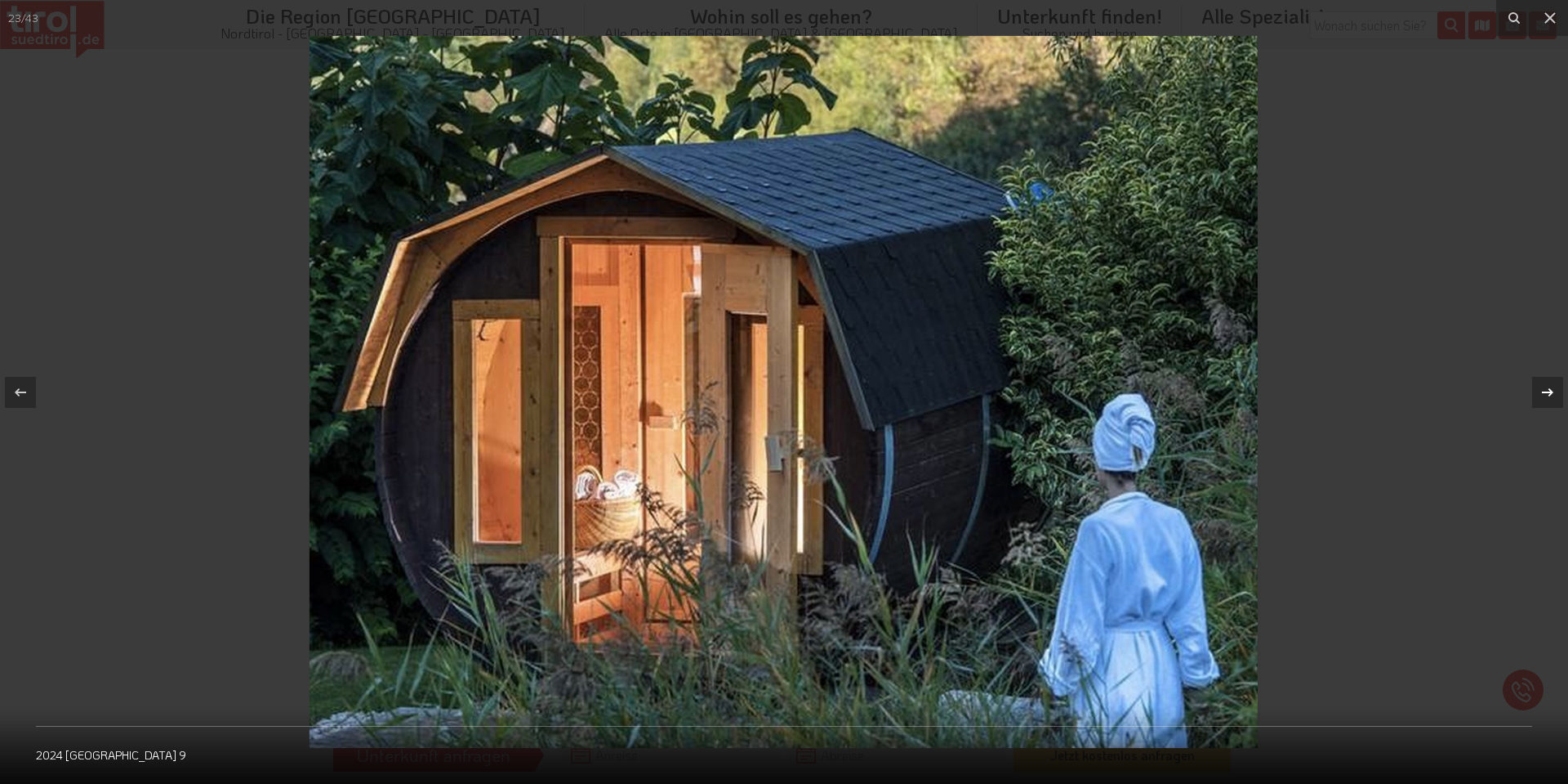
click at [1546, 394] on icon at bounding box center [1548, 392] width 19 height 19
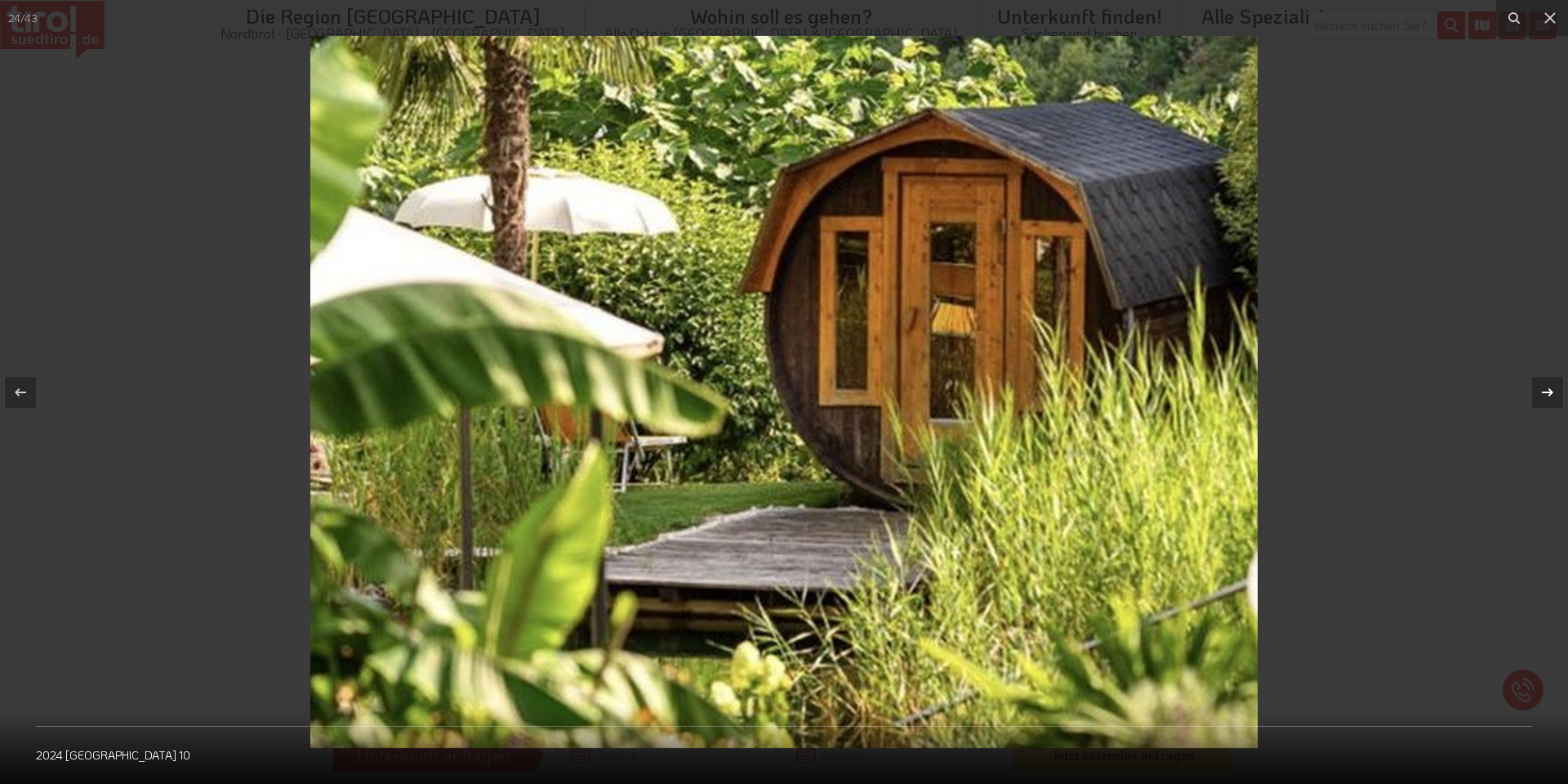
click at [1546, 394] on icon at bounding box center [1548, 392] width 19 height 19
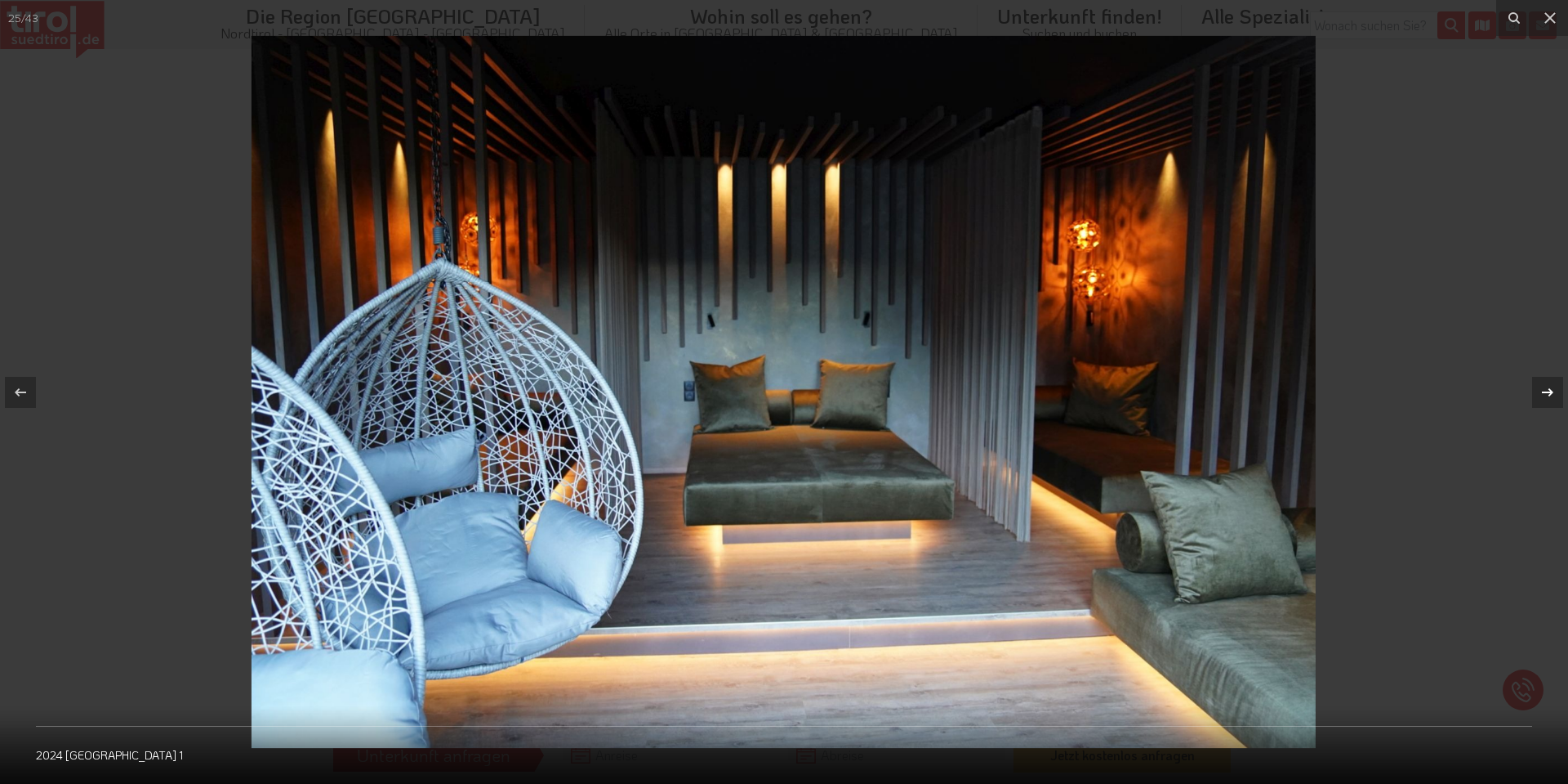
click at [1546, 394] on icon at bounding box center [1548, 392] width 19 height 19
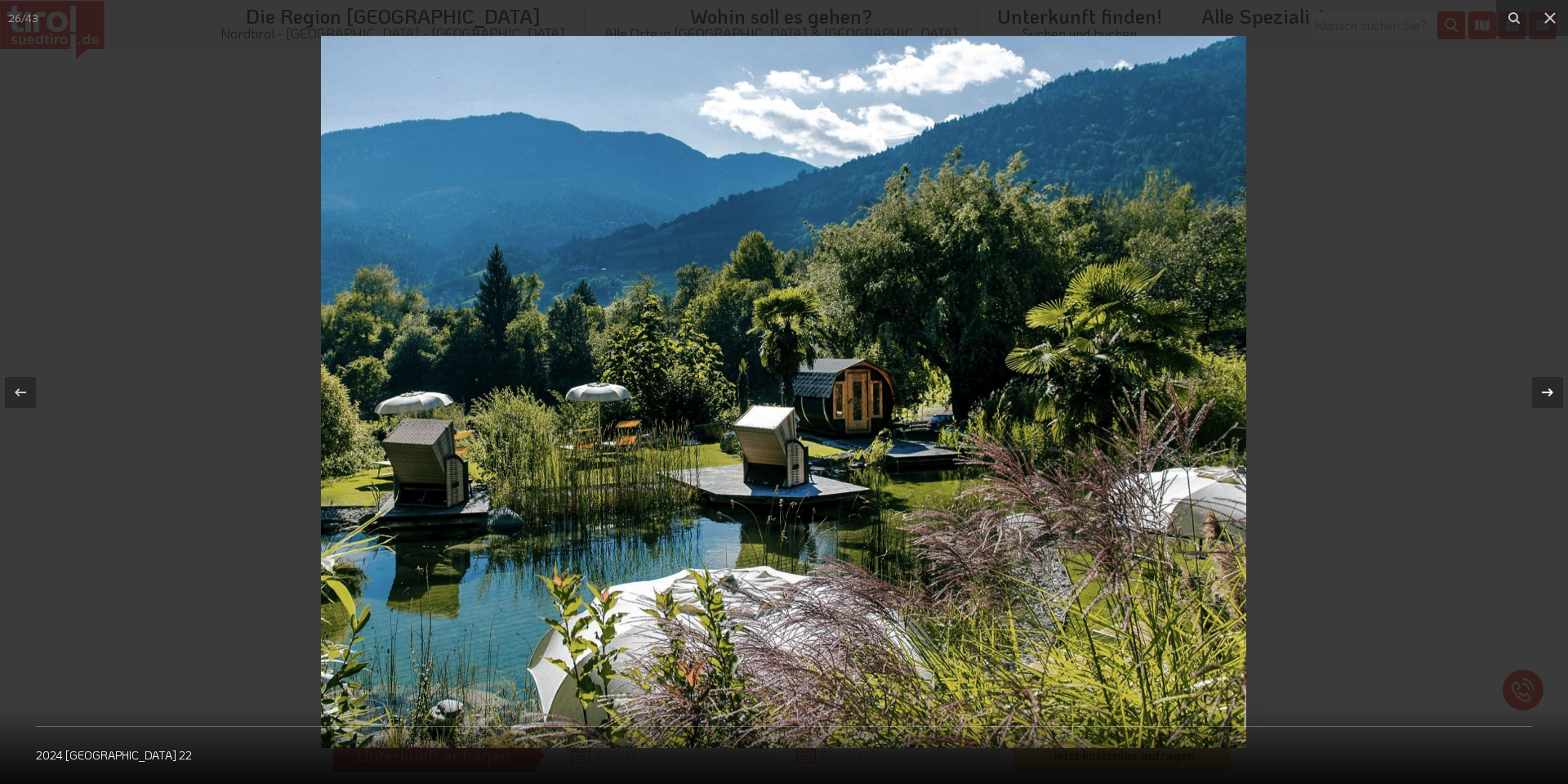
click at [1546, 394] on icon at bounding box center [1548, 392] width 19 height 19
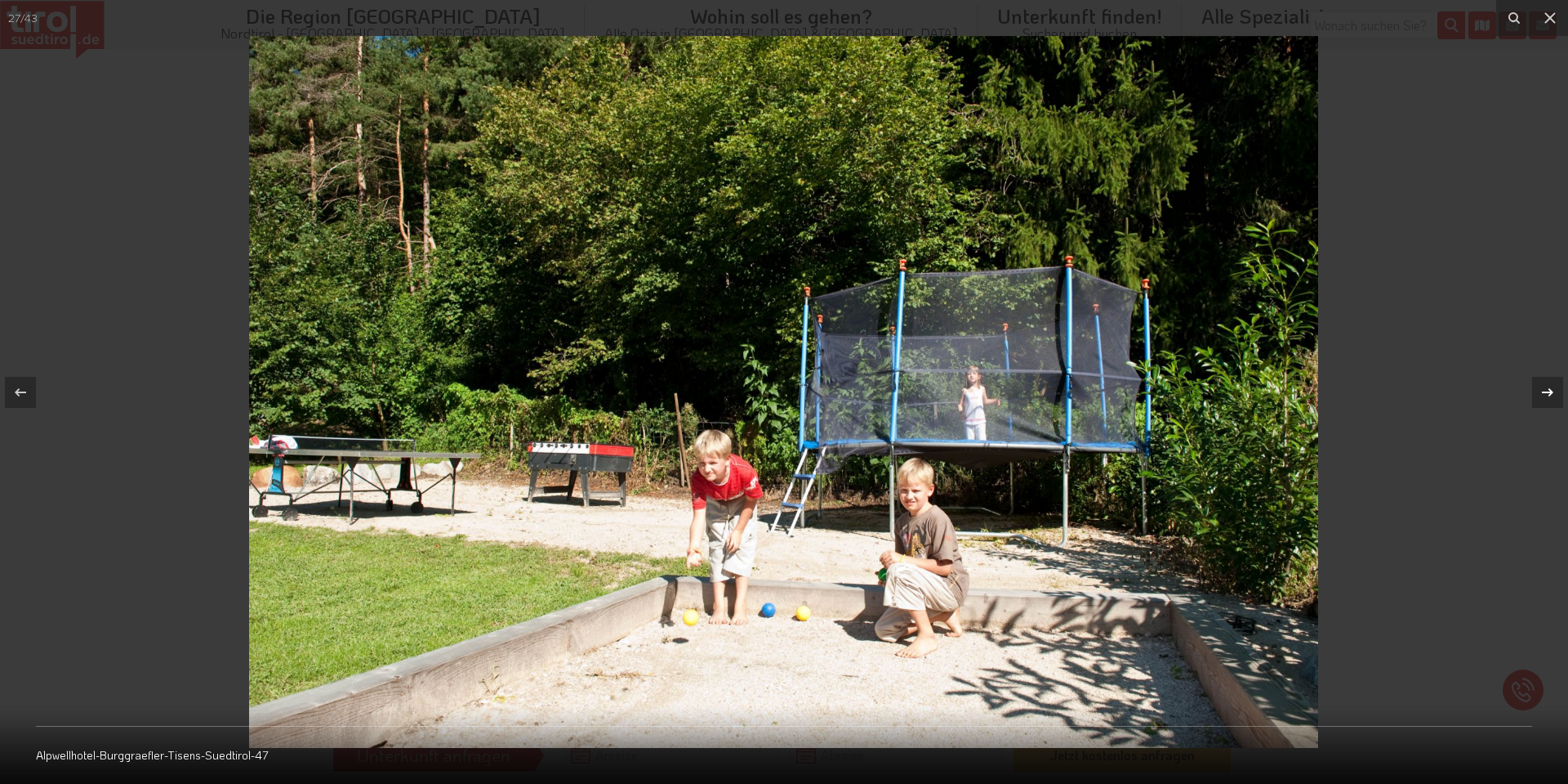
click at [1546, 394] on icon at bounding box center [1548, 392] width 19 height 19
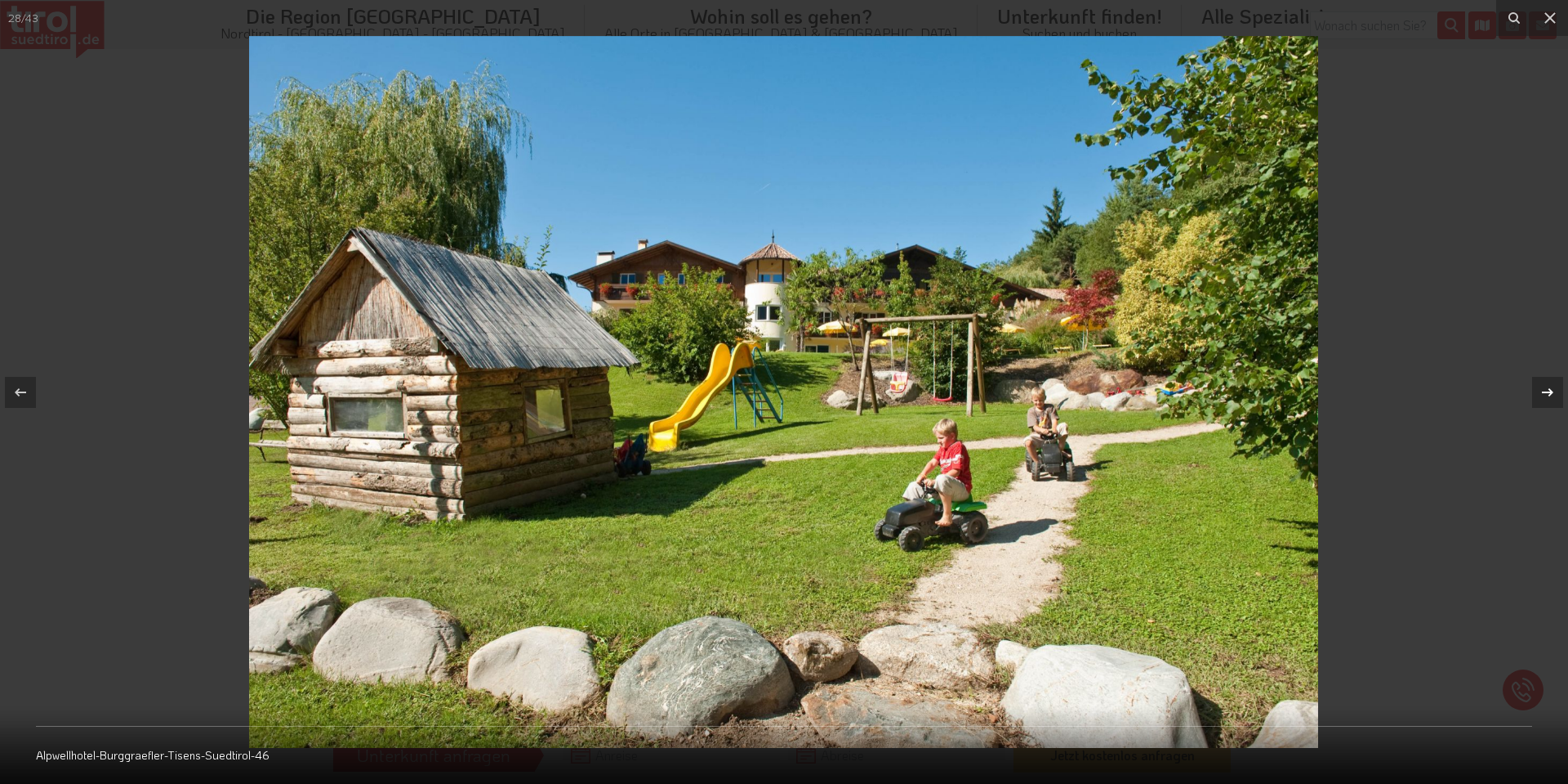
click at [1546, 394] on icon at bounding box center [1548, 392] width 19 height 19
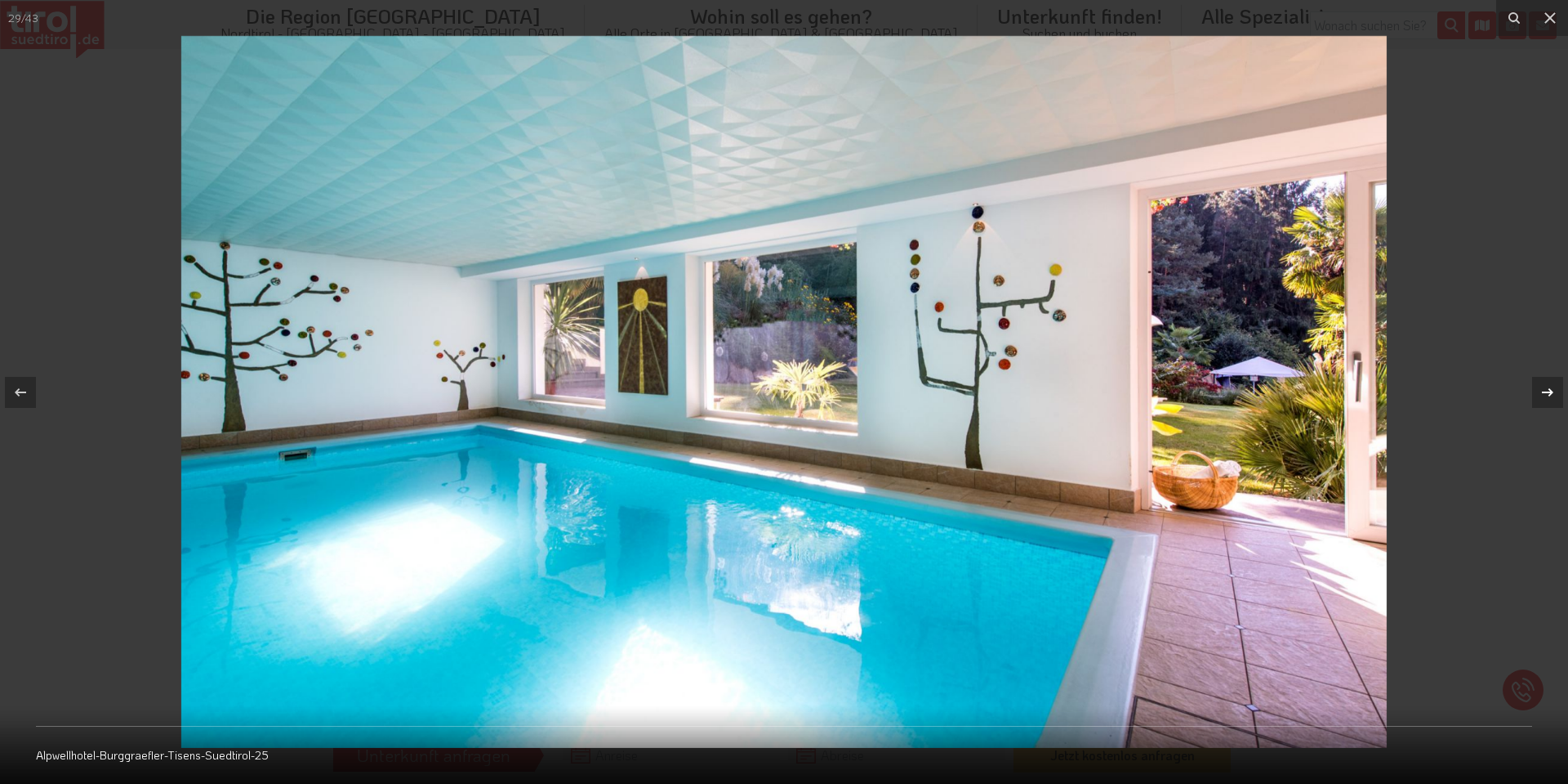
click at [1546, 394] on icon at bounding box center [1548, 392] width 19 height 19
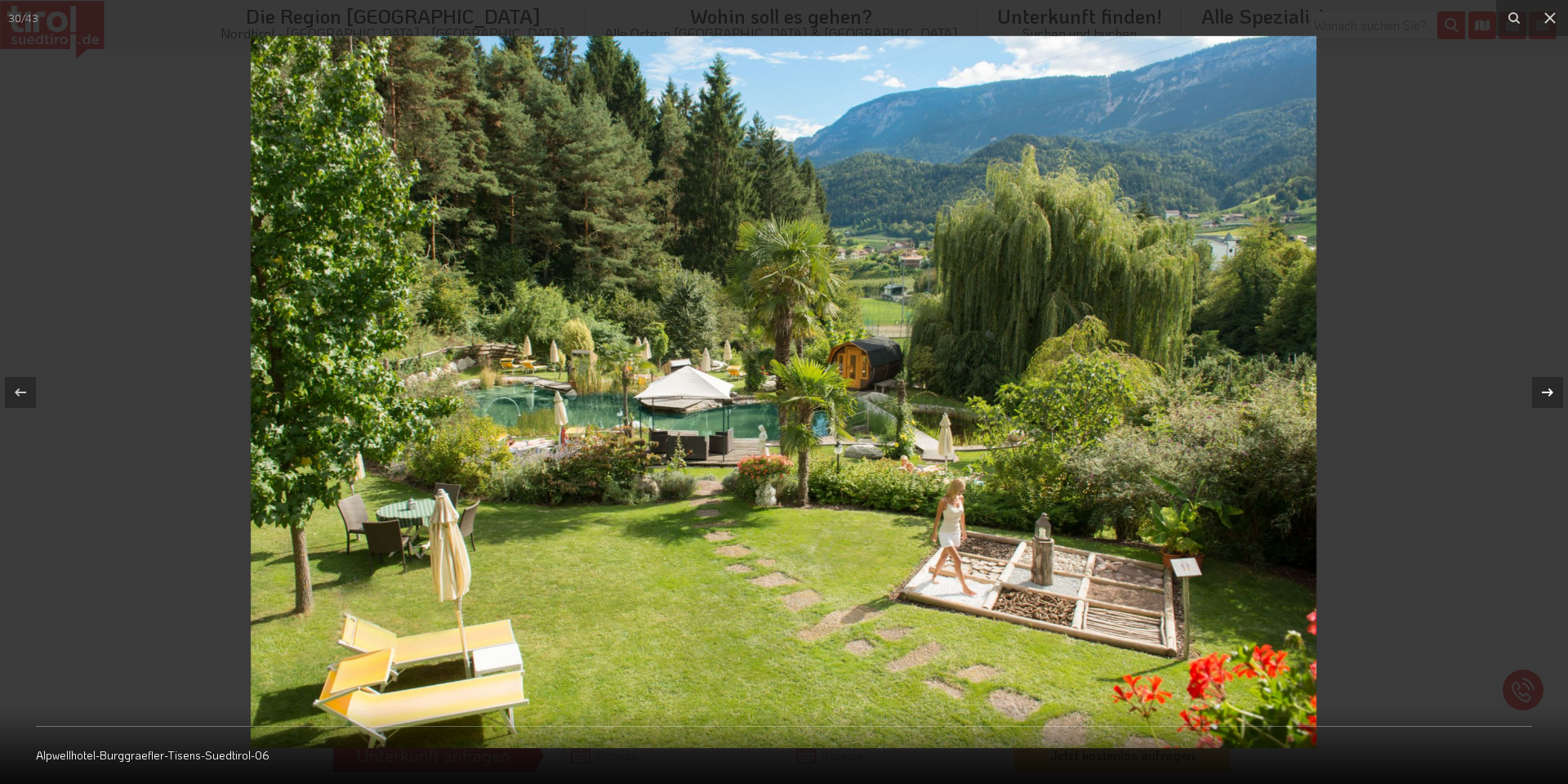
click at [1546, 394] on icon at bounding box center [1548, 392] width 19 height 19
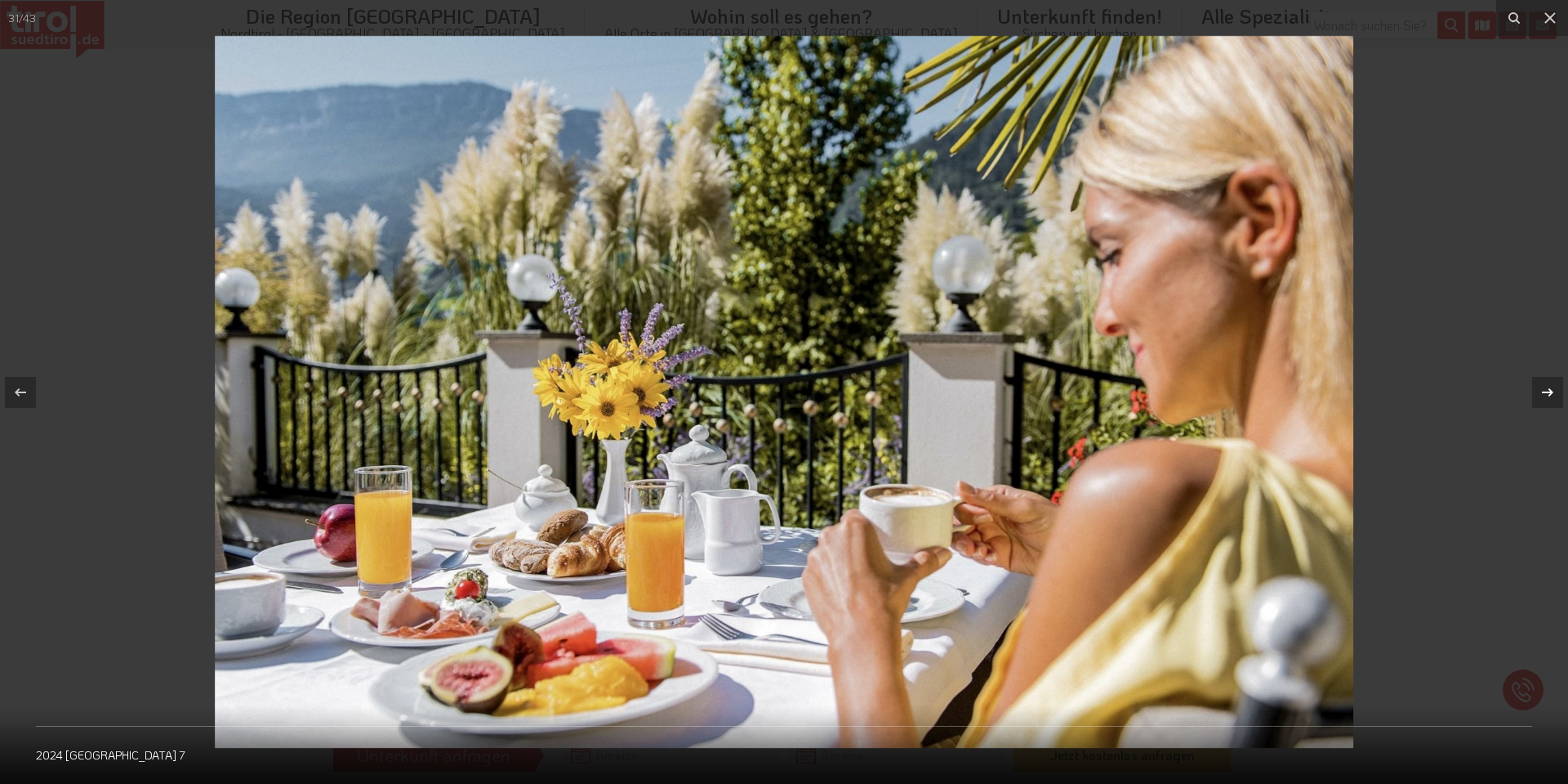
click at [1546, 394] on icon at bounding box center [1548, 392] width 19 height 19
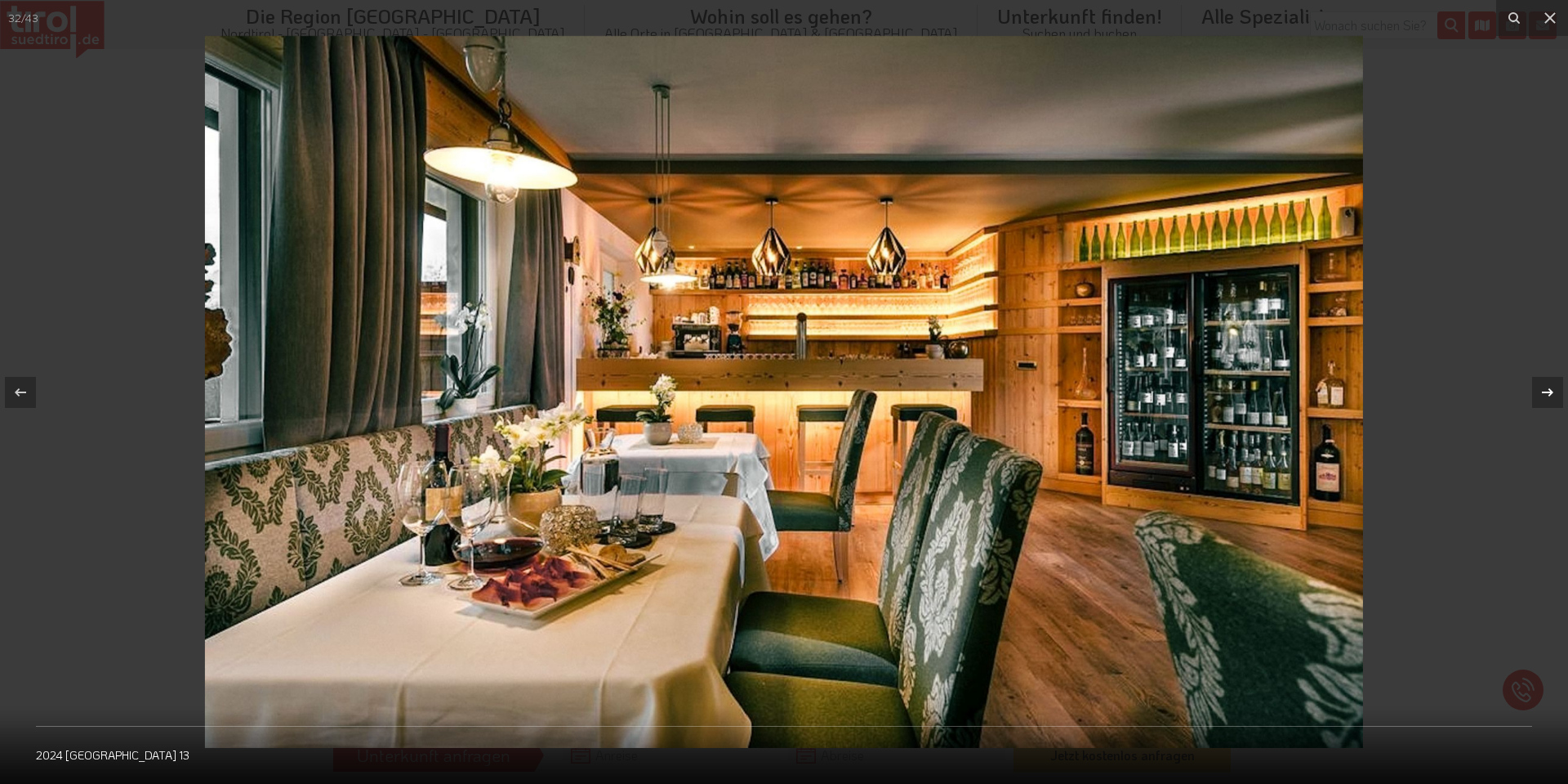
click at [1546, 394] on icon at bounding box center [1548, 392] width 19 height 19
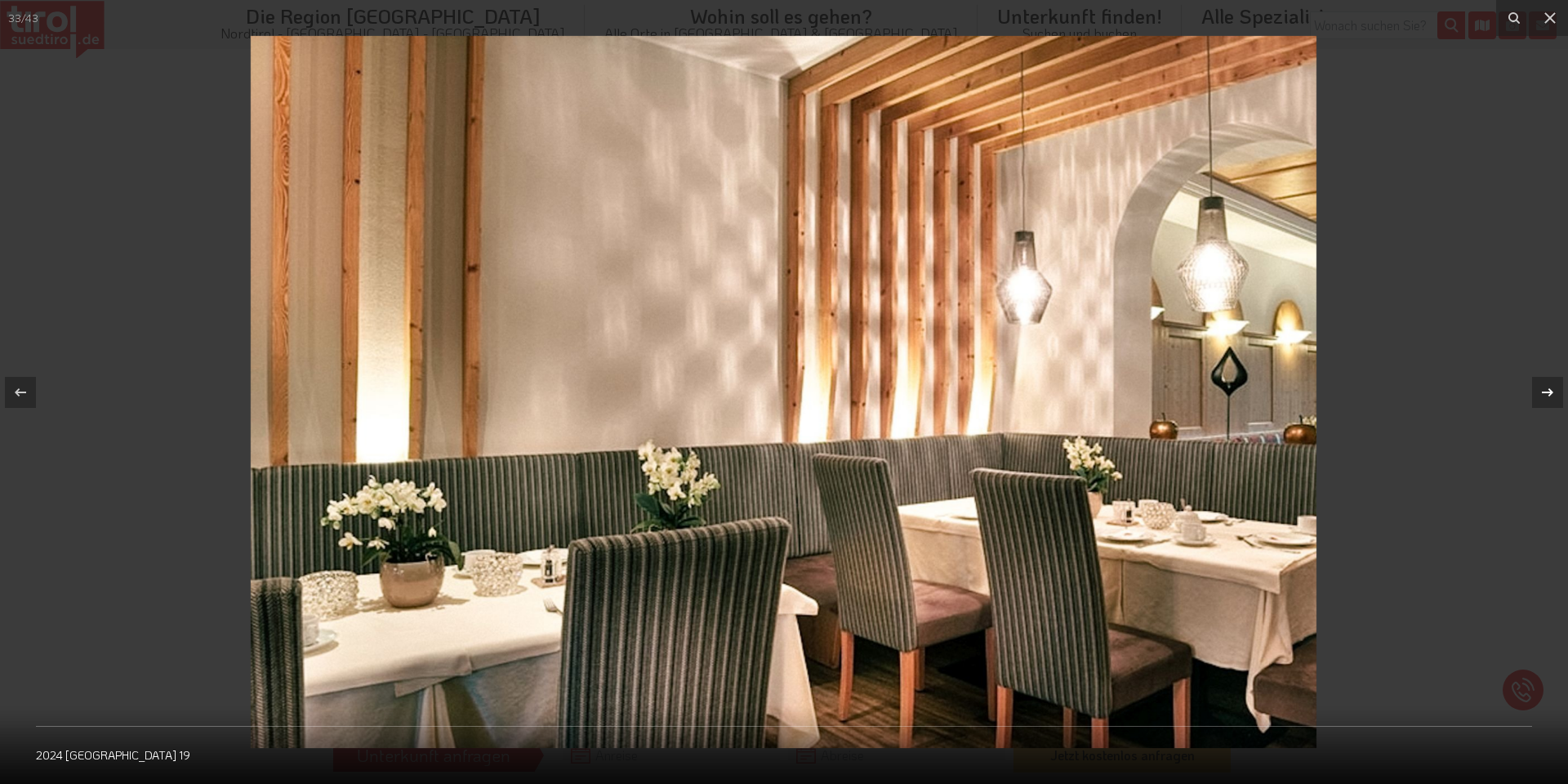
click at [1546, 394] on icon at bounding box center [1548, 392] width 19 height 19
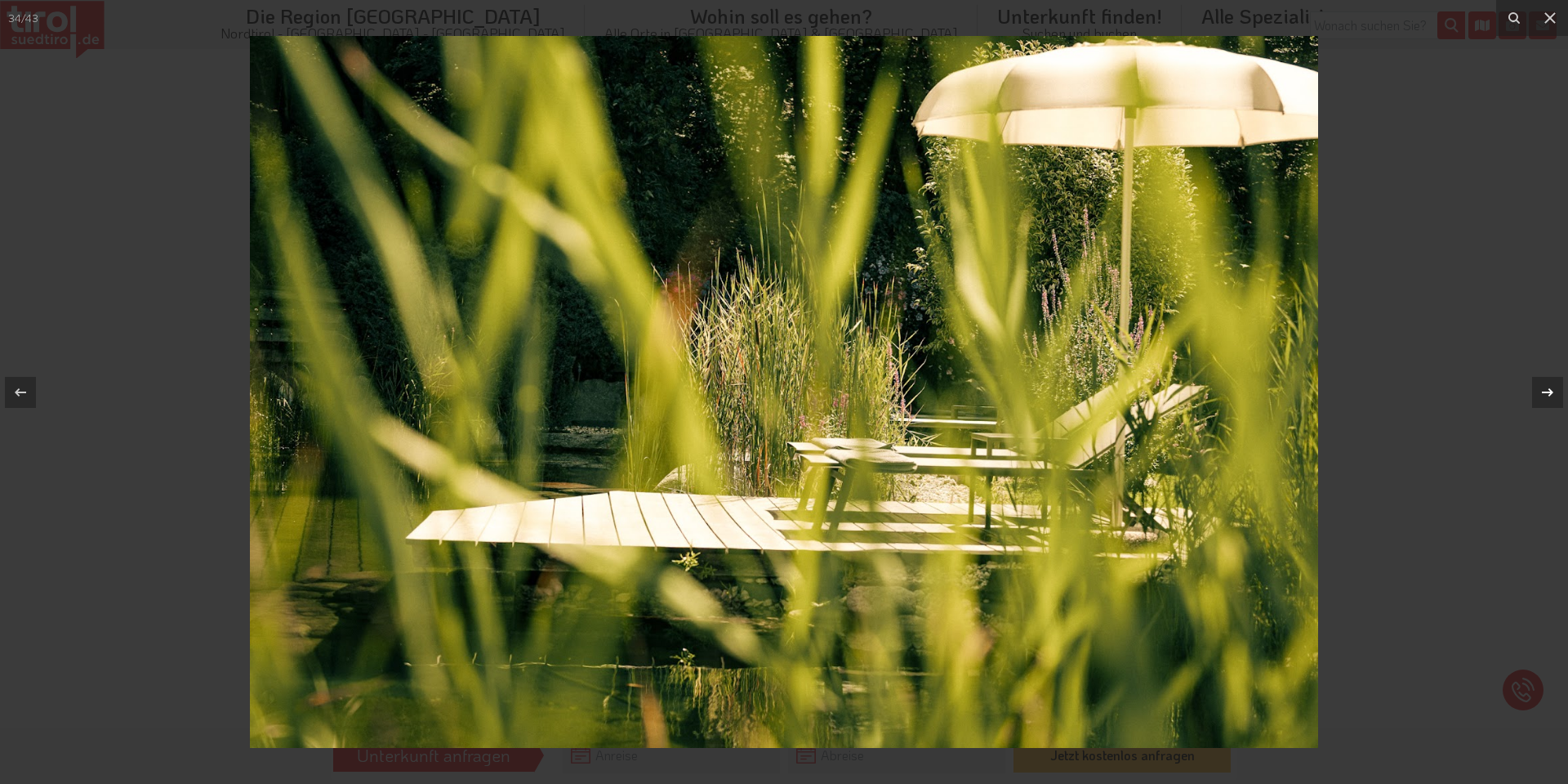
click at [1546, 394] on icon at bounding box center [1548, 392] width 19 height 19
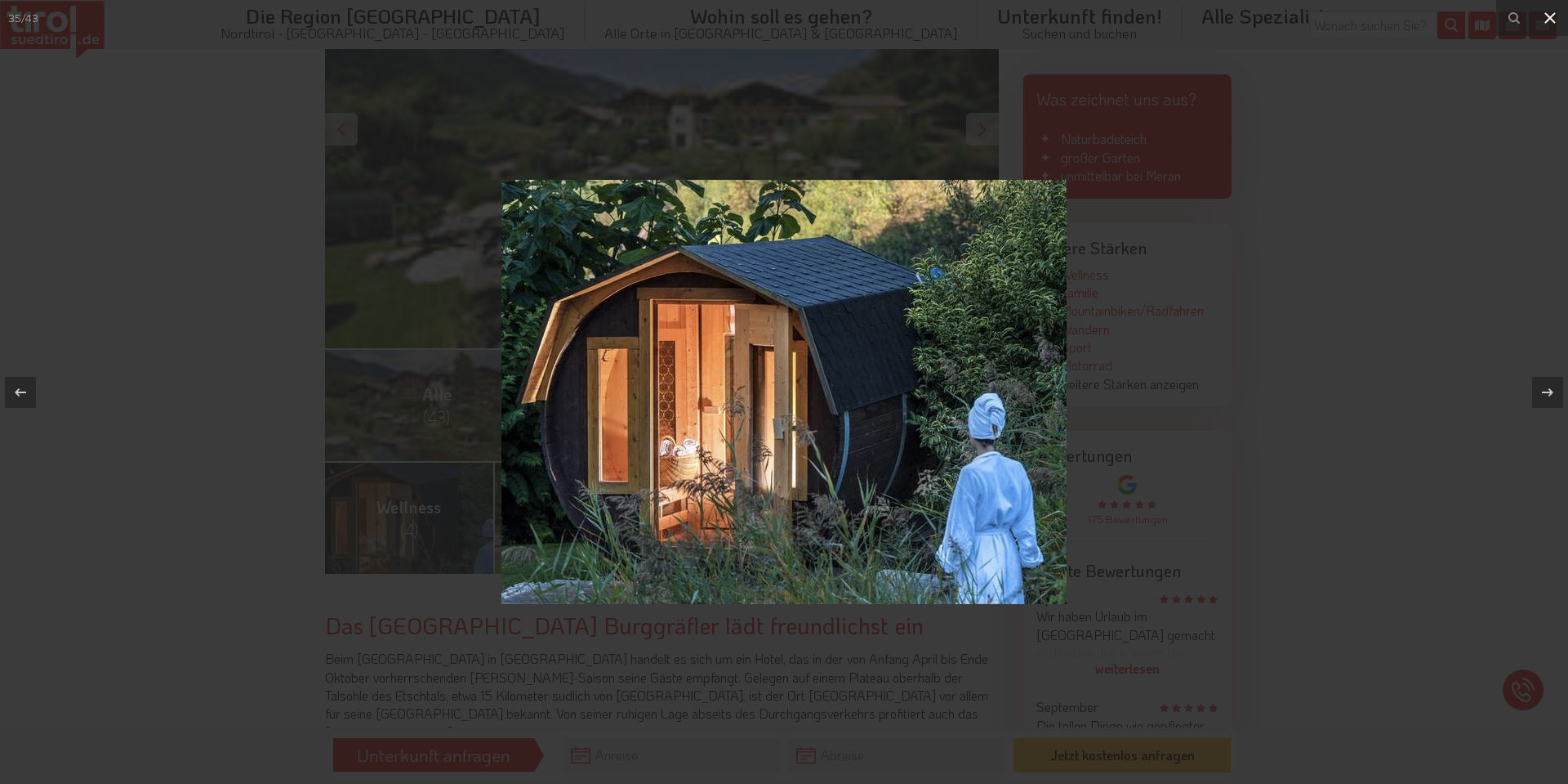
click at [1554, 15] on icon at bounding box center [1551, 17] width 19 height 19
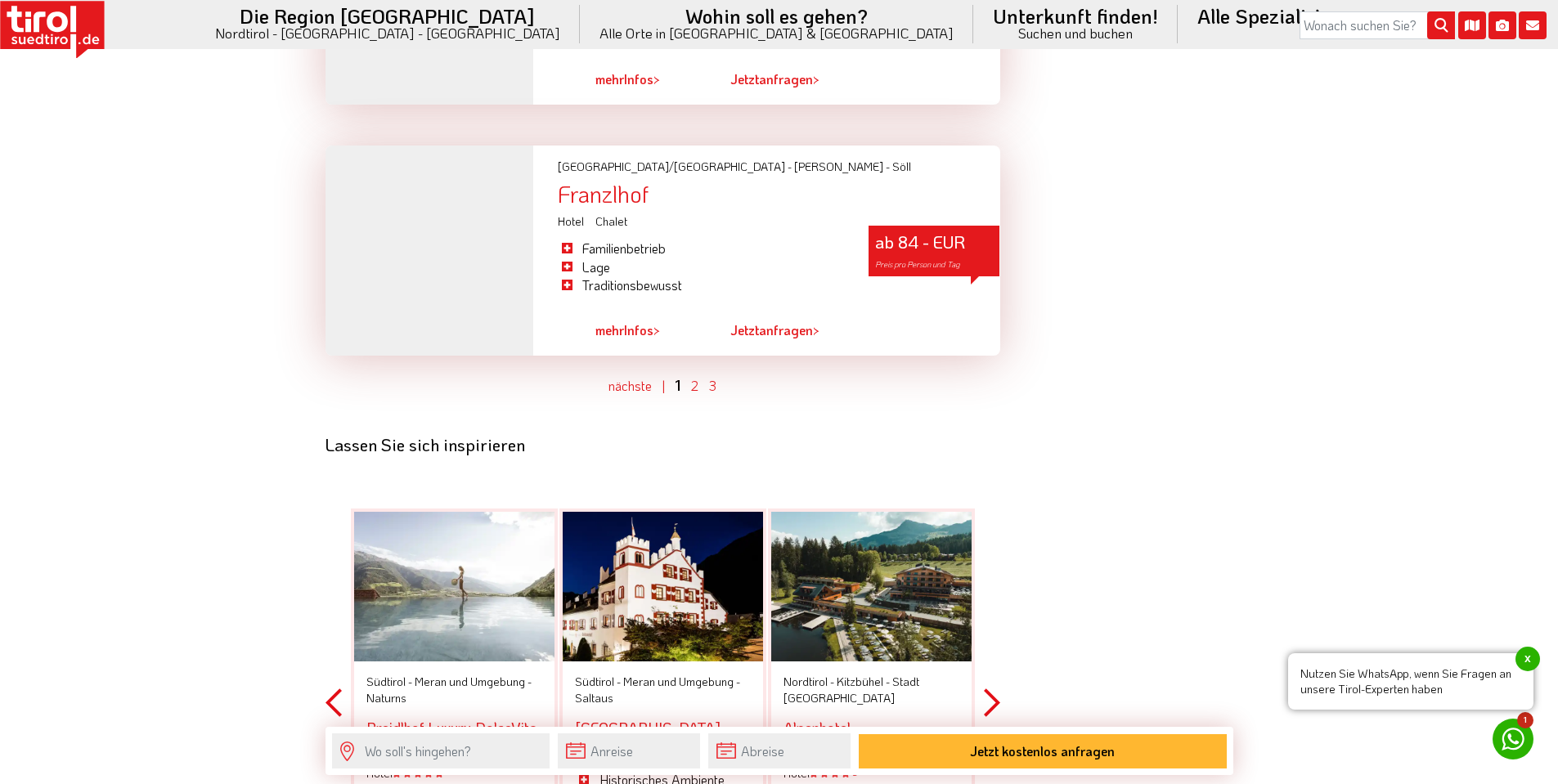
scroll to position [4896, 0]
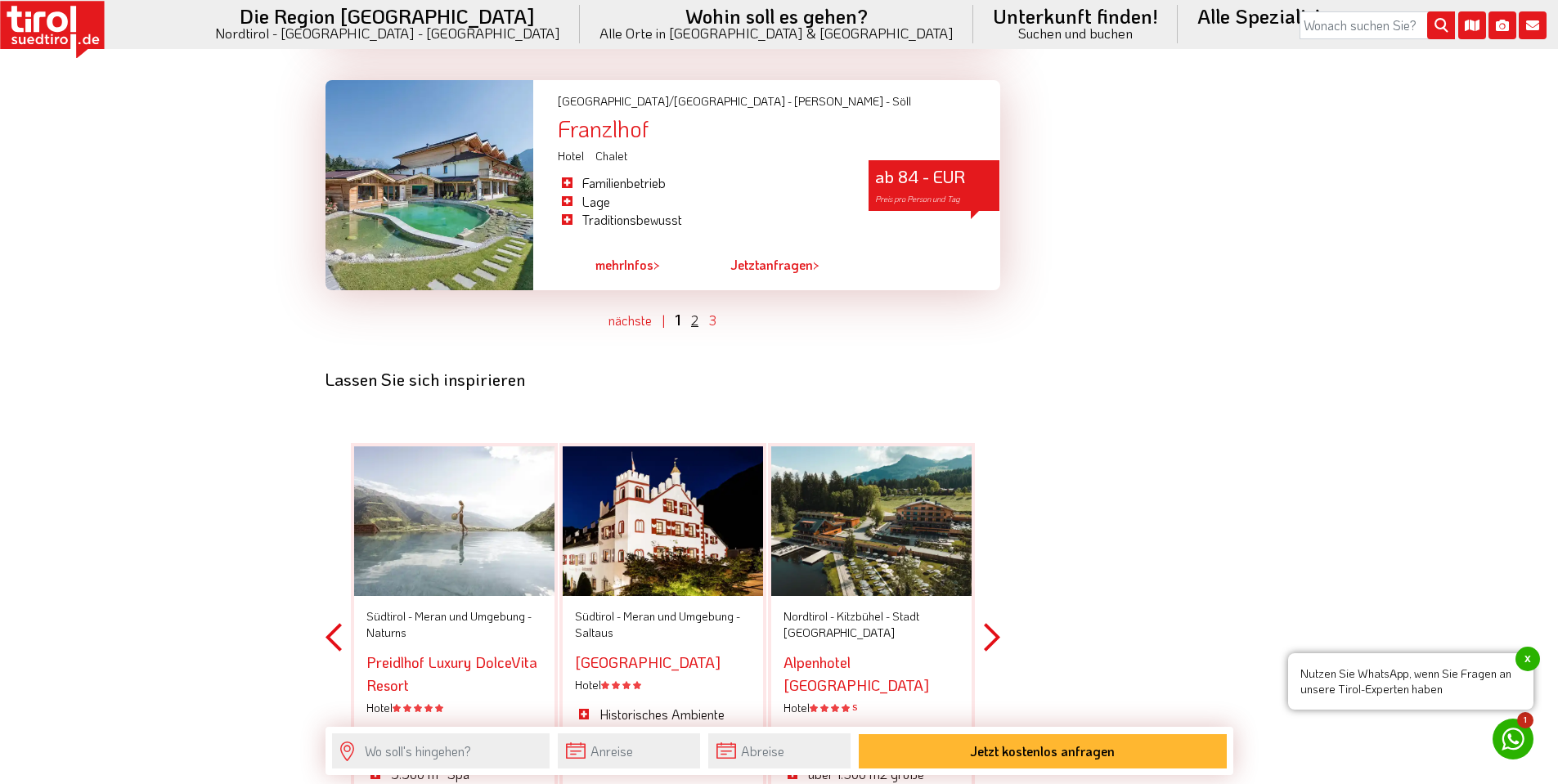
click at [693, 311] on link "2" at bounding box center [694, 320] width 8 height 17
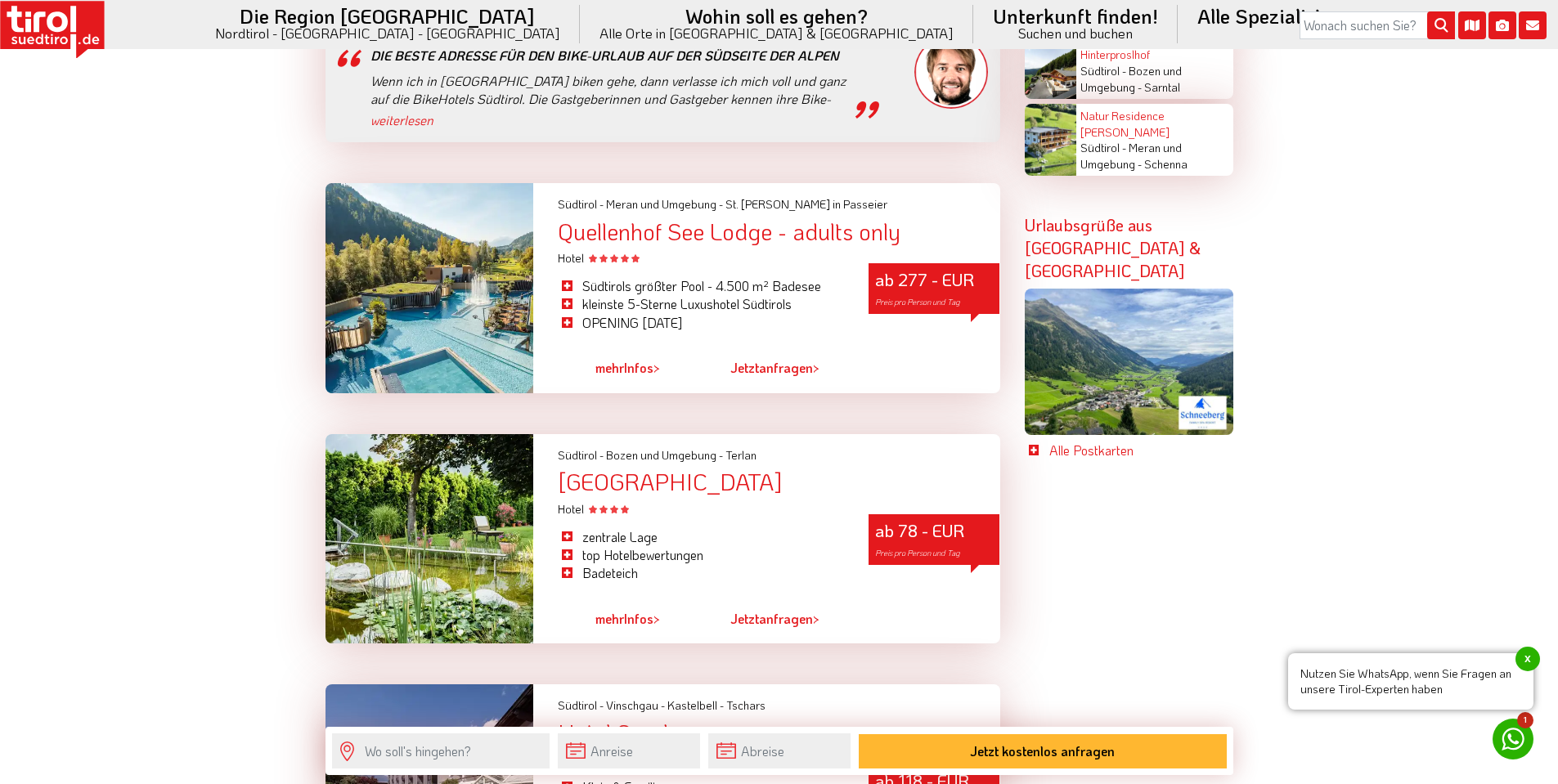
scroll to position [3209, 0]
